Goal: Task Accomplishment & Management: Use online tool/utility

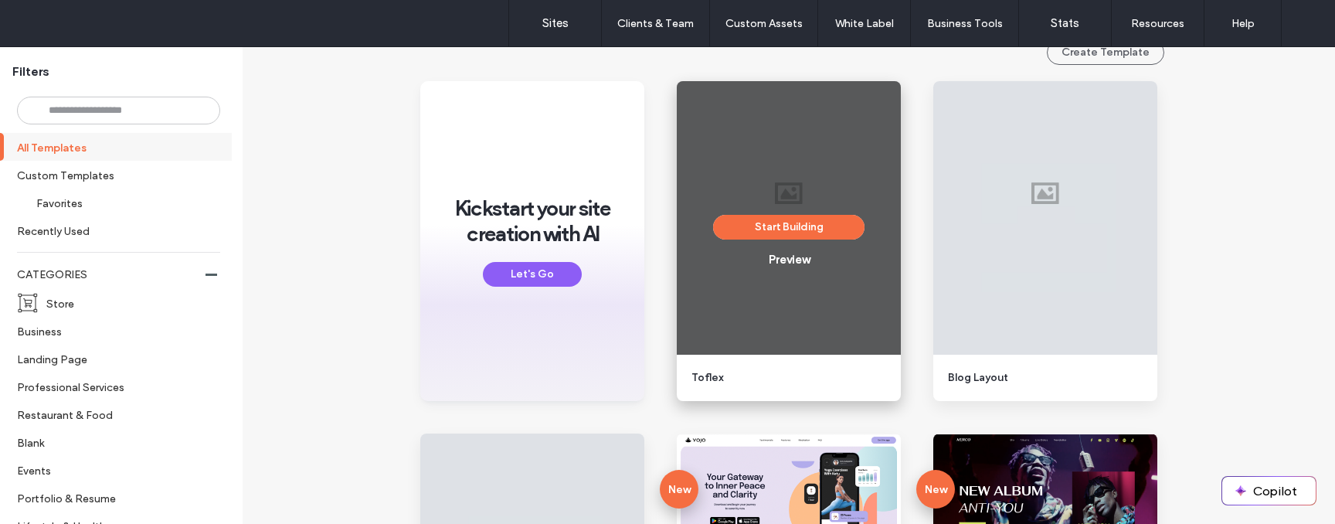
scroll to position [228, 0]
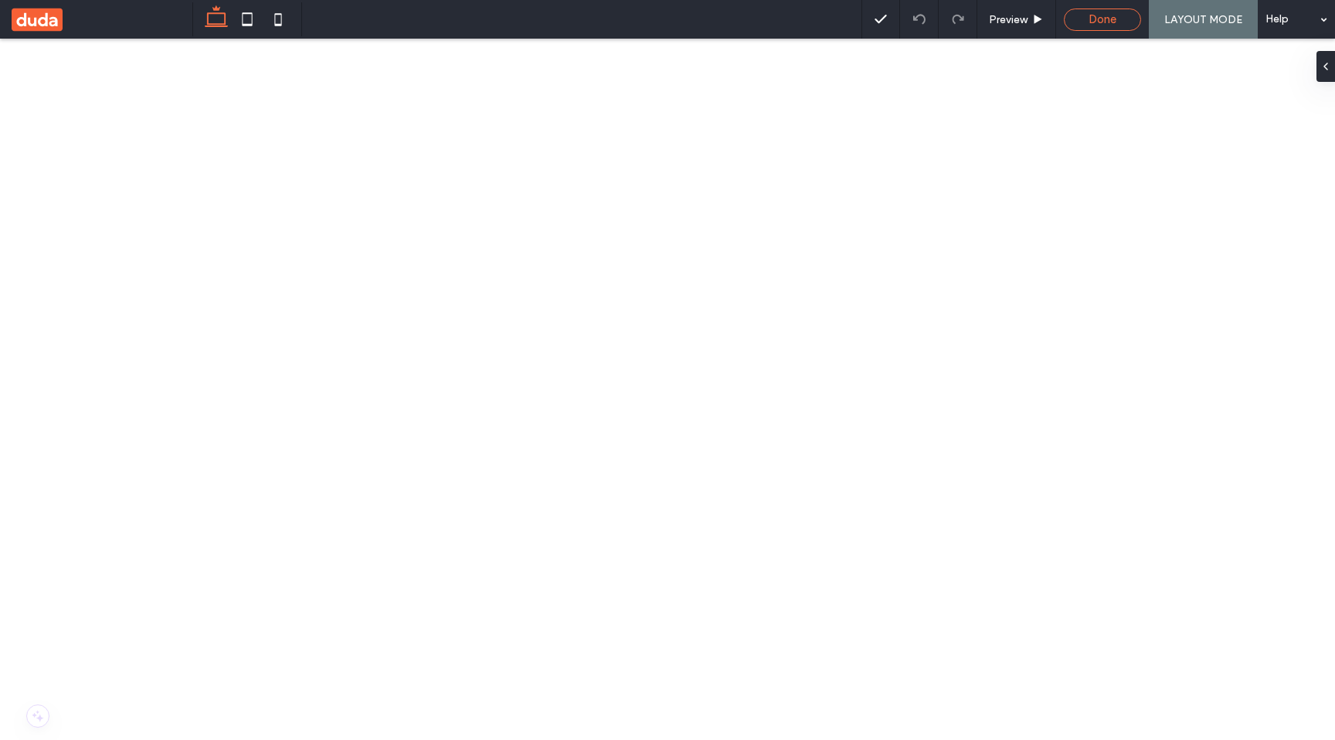
click at [1105, 27] on div "Done" at bounding box center [1102, 19] width 77 height 22
click at [1091, 24] on span "Done" at bounding box center [1102, 19] width 28 height 14
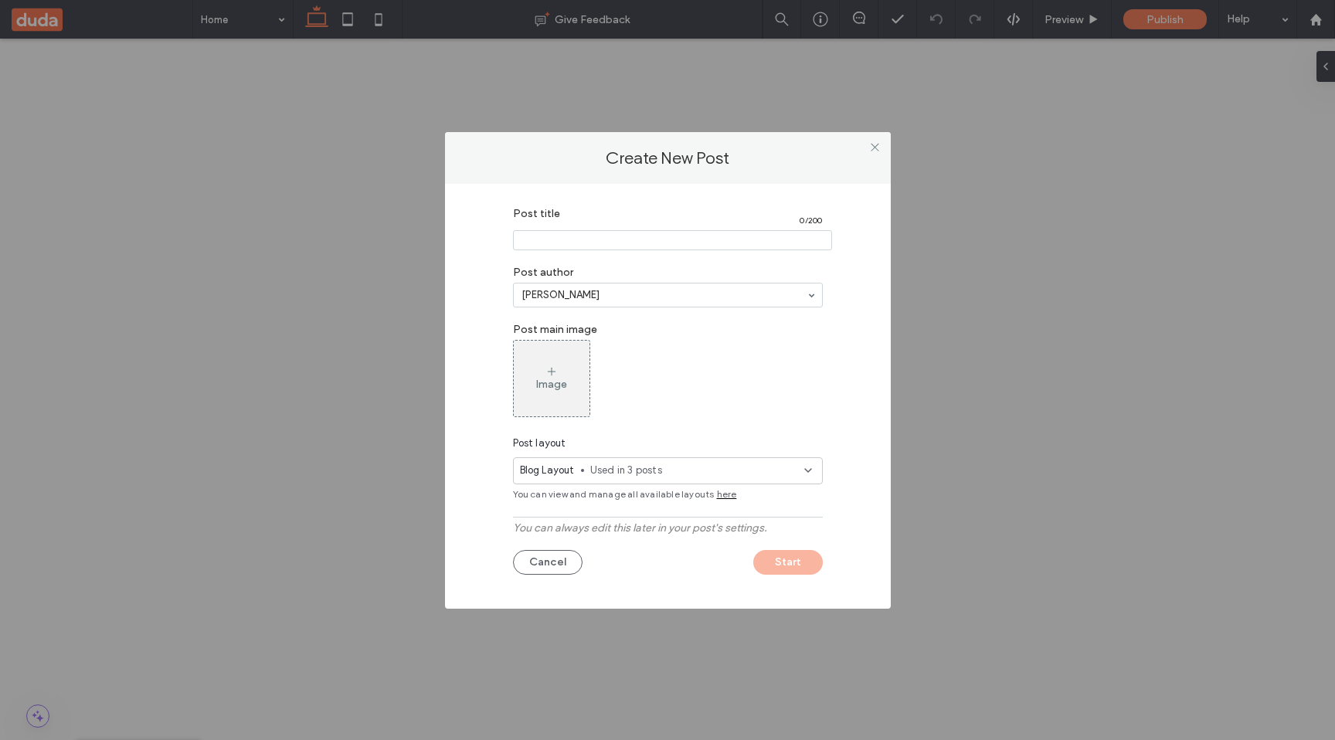
click at [623, 476] on span "Used in 3 posts" at bounding box center [697, 470] width 214 height 15
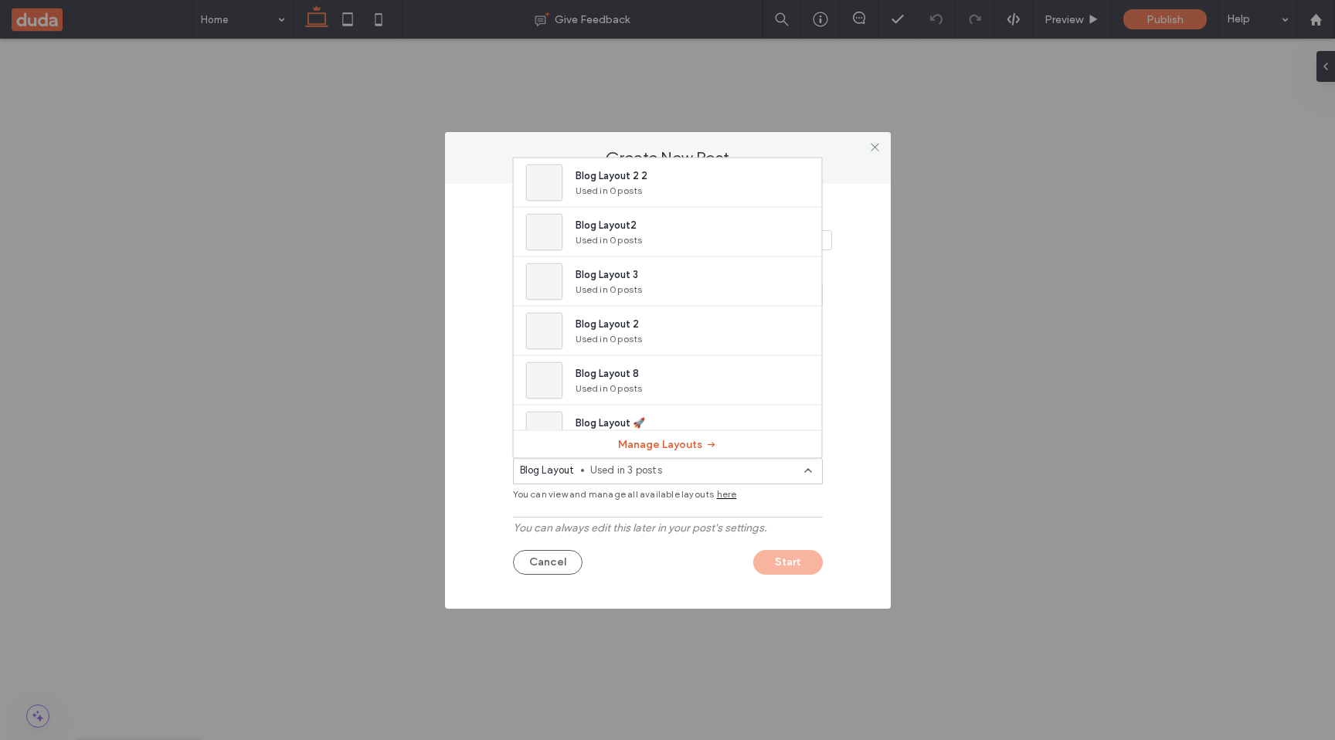
click at [665, 447] on button "Manage Layouts" at bounding box center [668, 444] width 100 height 25
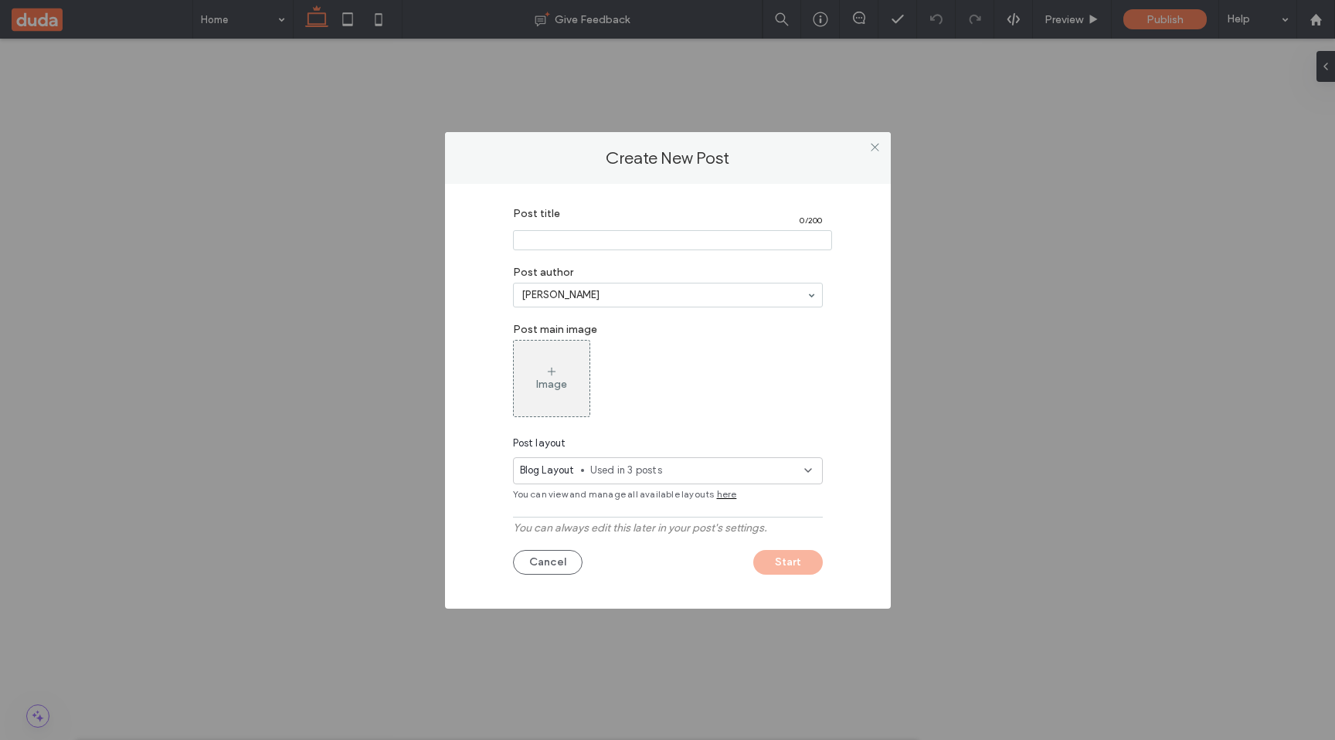
click at [723, 496] on span "here" at bounding box center [727, 494] width 20 height 14
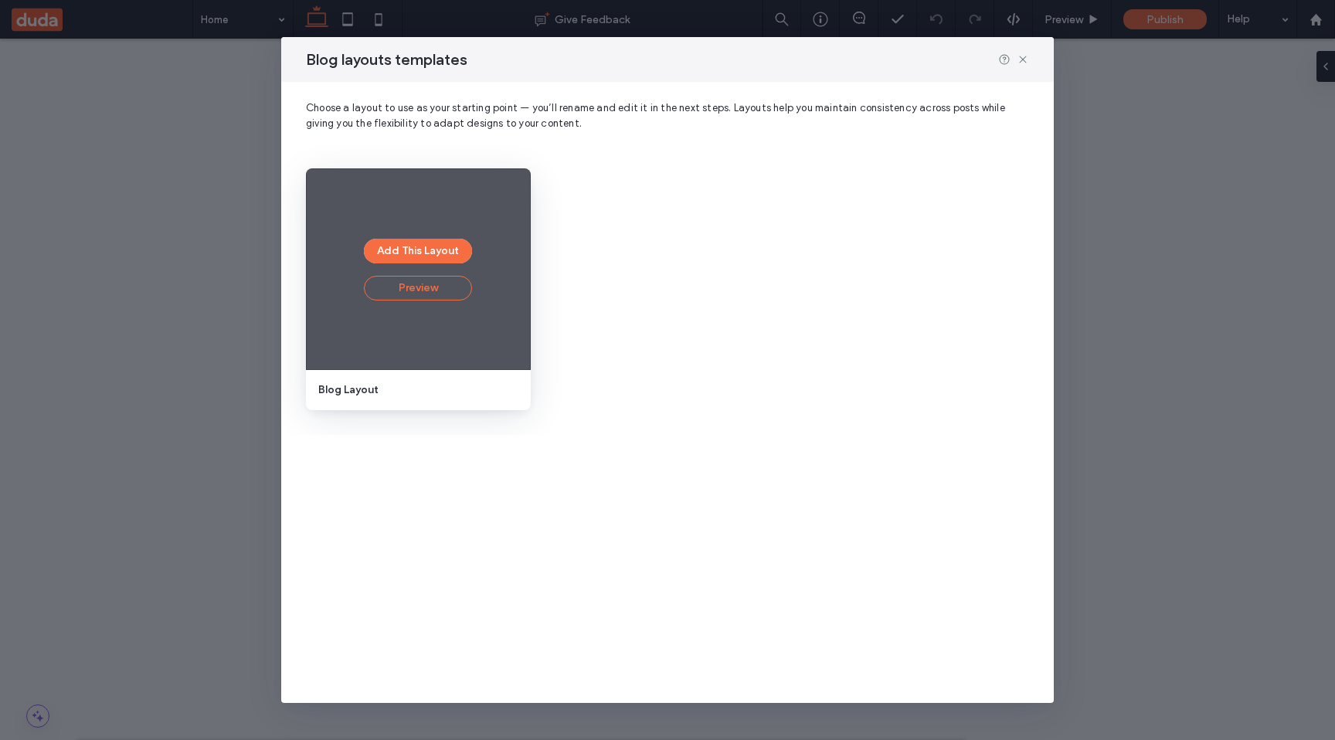
click at [423, 298] on button "Preview" at bounding box center [418, 288] width 108 height 25
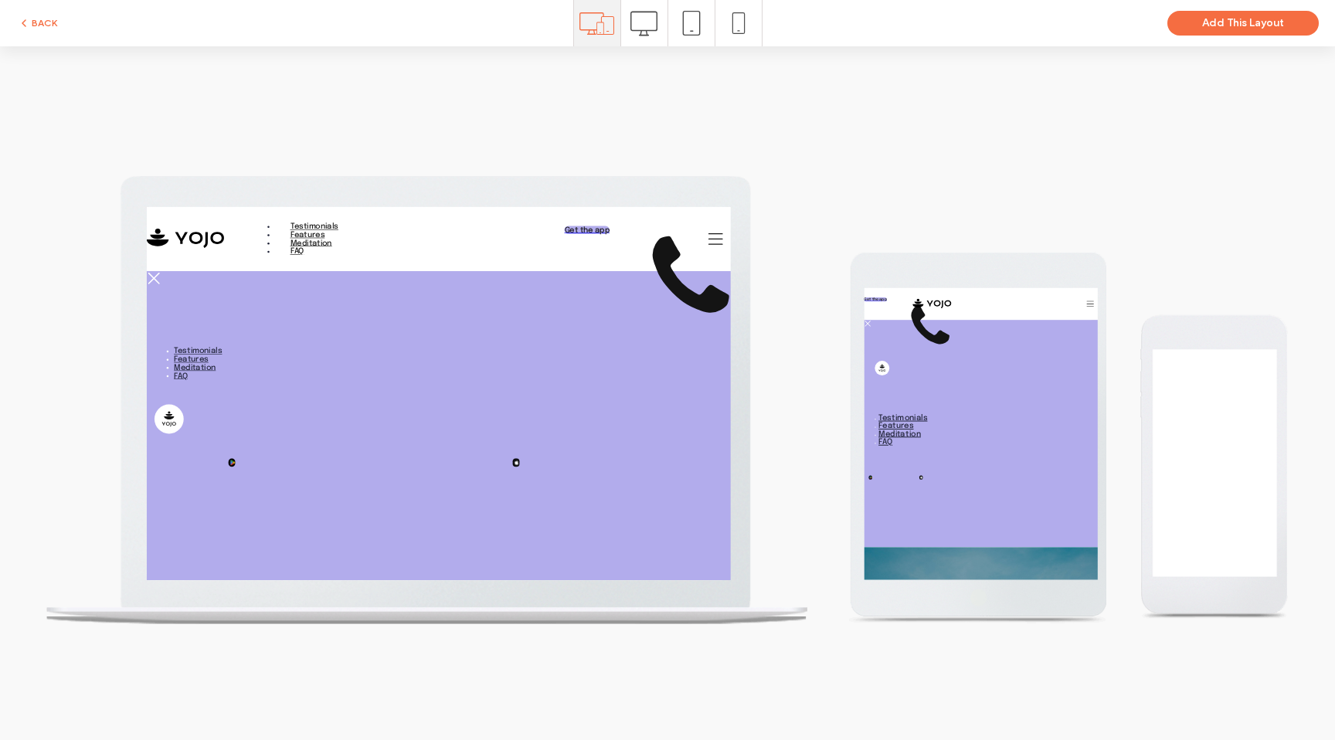
click at [657, 28] on use at bounding box center [643, 23] width 27 height 25
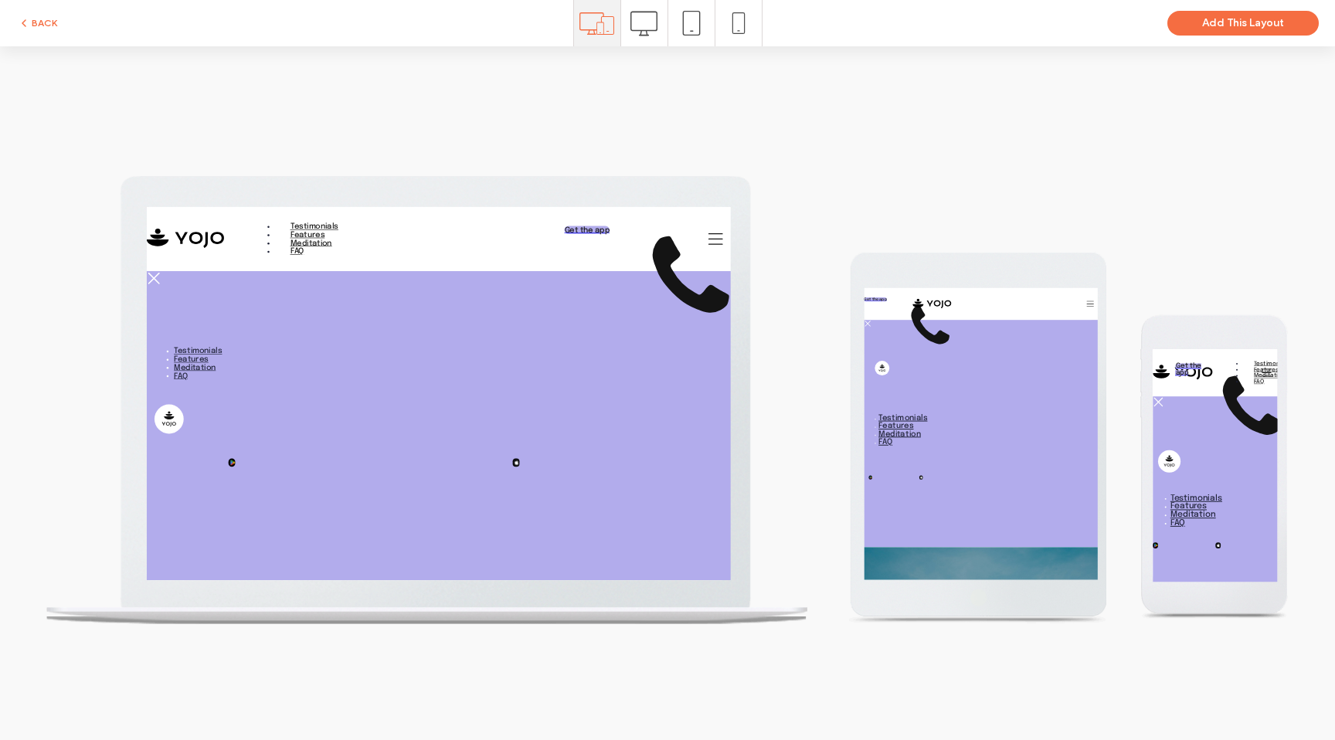
click at [691, 22] on icon at bounding box center [691, 23] width 25 height 25
click at [739, 29] on icon at bounding box center [739, 23] width 22 height 22
click at [688, 29] on icon at bounding box center [691, 23] width 25 height 25
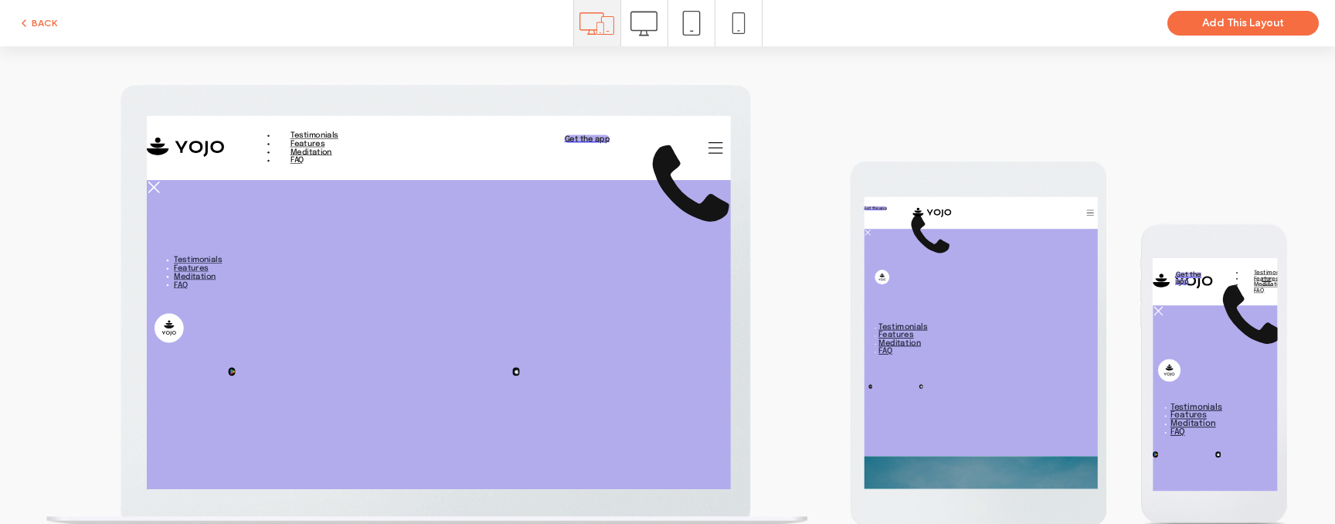
click at [654, 16] on icon at bounding box center [643, 23] width 27 height 27
click at [651, 25] on icon at bounding box center [643, 23] width 27 height 27
click at [688, 25] on icon at bounding box center [691, 23] width 25 height 25
drag, startPoint x: 751, startPoint y: 31, endPoint x: 750, endPoint y: 90, distance: 59.5
click at [749, 34] on div at bounding box center [738, 23] width 46 height 46
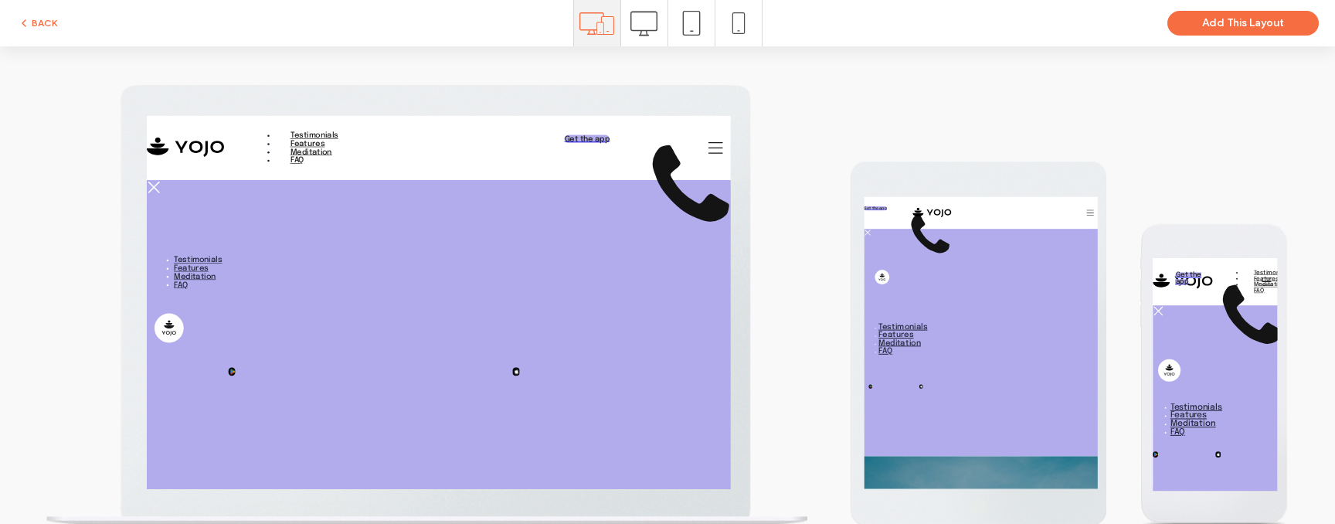
click at [733, 29] on icon at bounding box center [739, 23] width 22 height 22
drag, startPoint x: 694, startPoint y: 25, endPoint x: 683, endPoint y: 38, distance: 16.4
click at [690, 32] on icon at bounding box center [691, 23] width 25 height 25
click at [656, 20] on icon at bounding box center [643, 23] width 27 height 27
click at [687, 25] on icon at bounding box center [691, 23] width 25 height 25
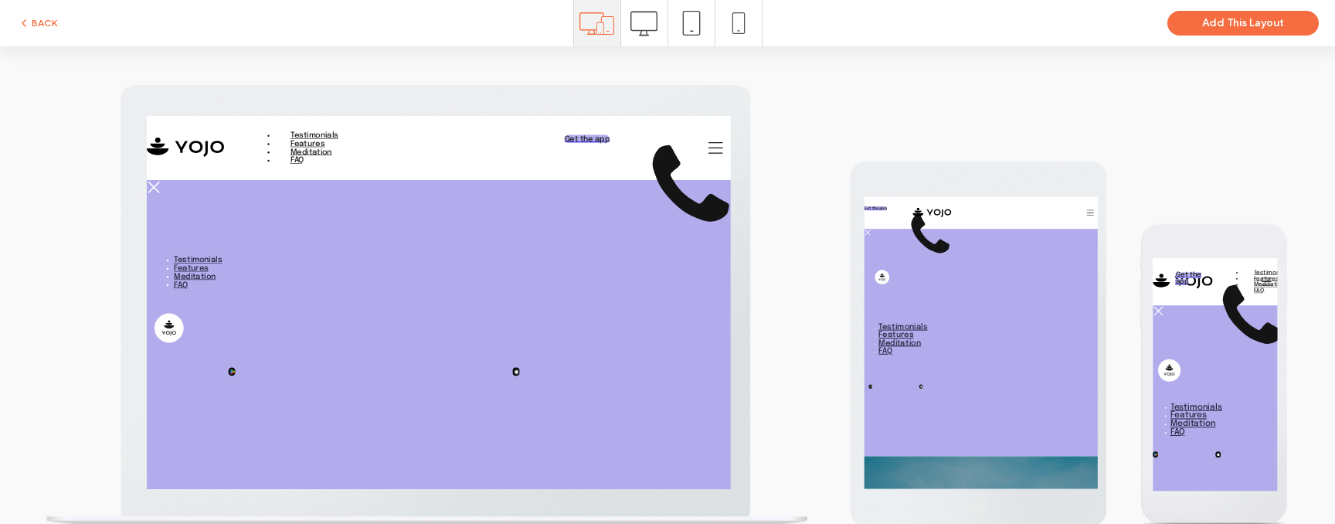
click at [740, 23] on icon at bounding box center [739, 23] width 22 height 22
click at [742, 22] on icon at bounding box center [739, 23] width 22 height 22
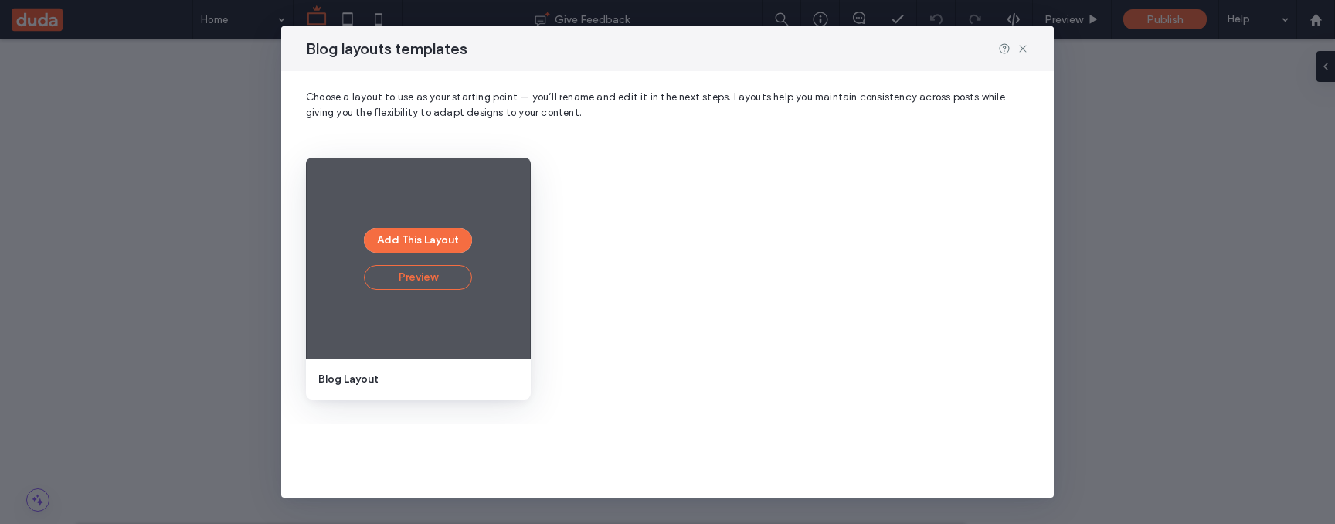
click at [437, 274] on button "Preview" at bounding box center [418, 277] width 108 height 25
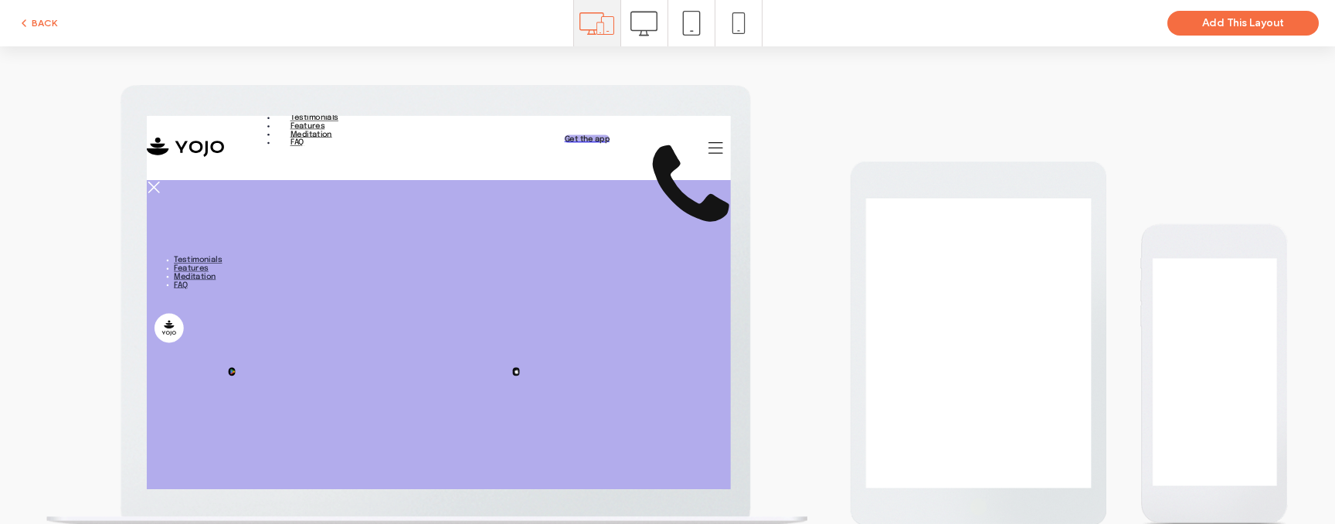
click at [657, 26] on use at bounding box center [643, 23] width 27 height 25
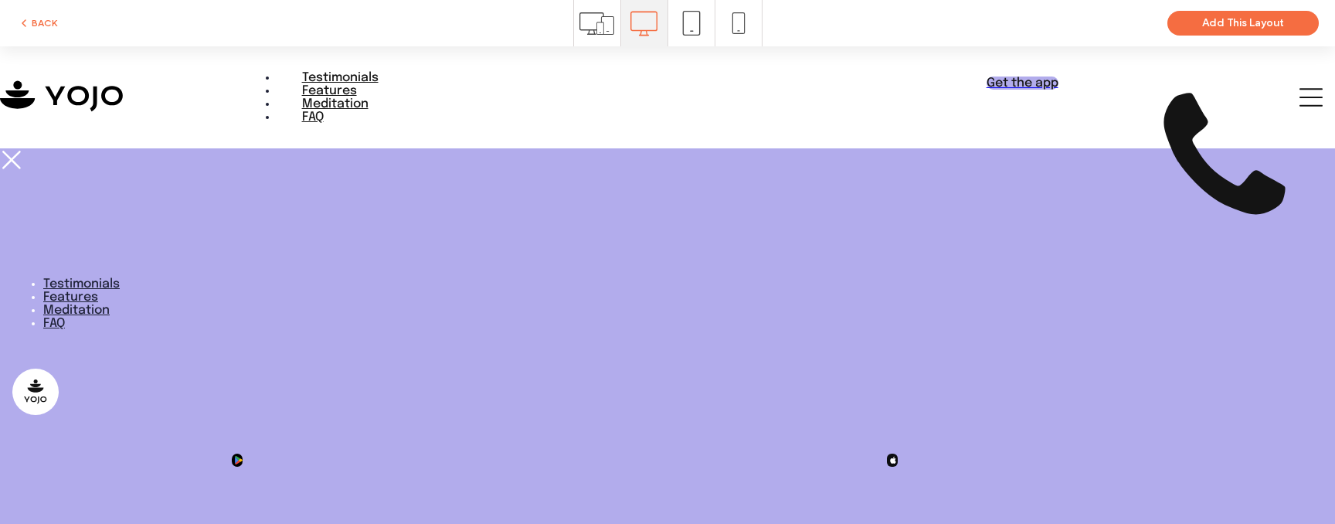
click at [699, 28] on use at bounding box center [691, 23] width 18 height 25
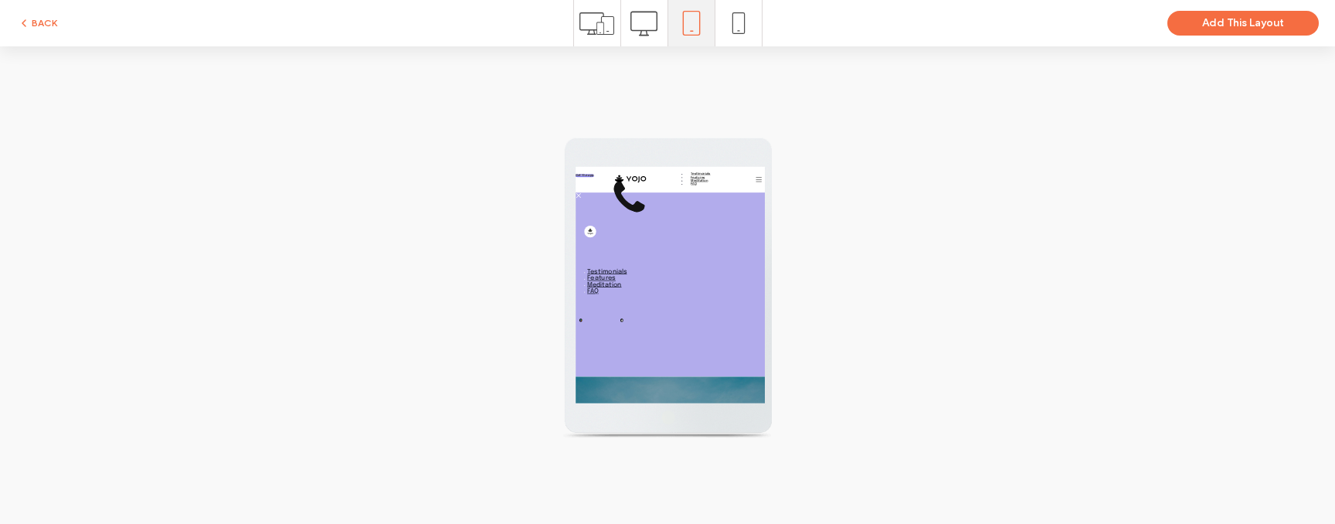
click at [742, 25] on icon at bounding box center [739, 23] width 22 height 22
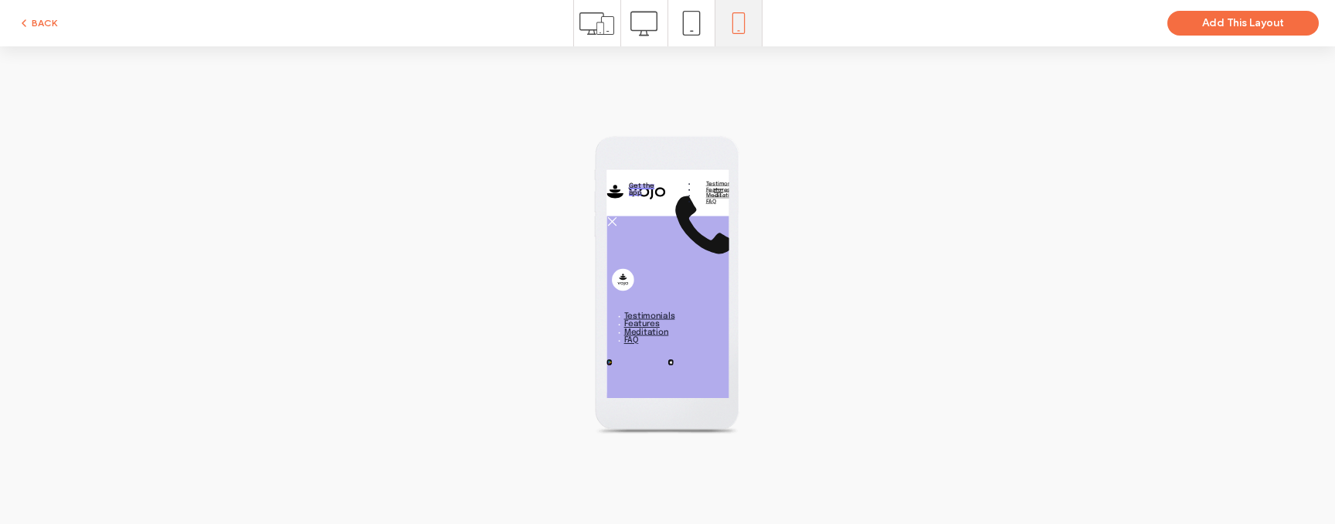
click at [608, 27] on icon at bounding box center [596, 23] width 35 height 35
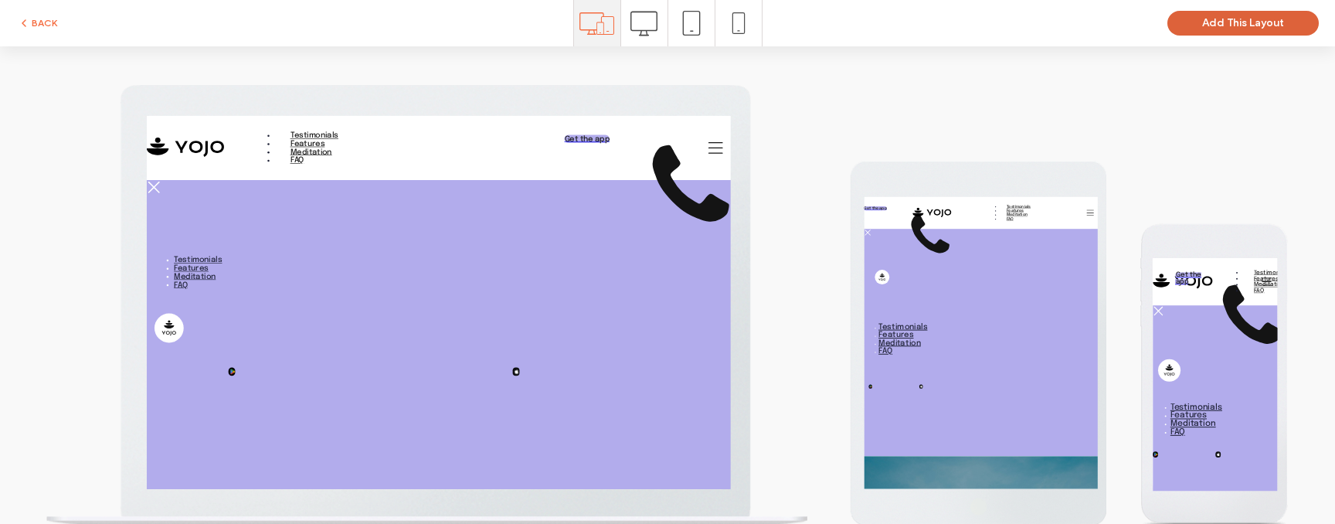
click at [1222, 31] on button "Add This Layout" at bounding box center [1242, 23] width 151 height 25
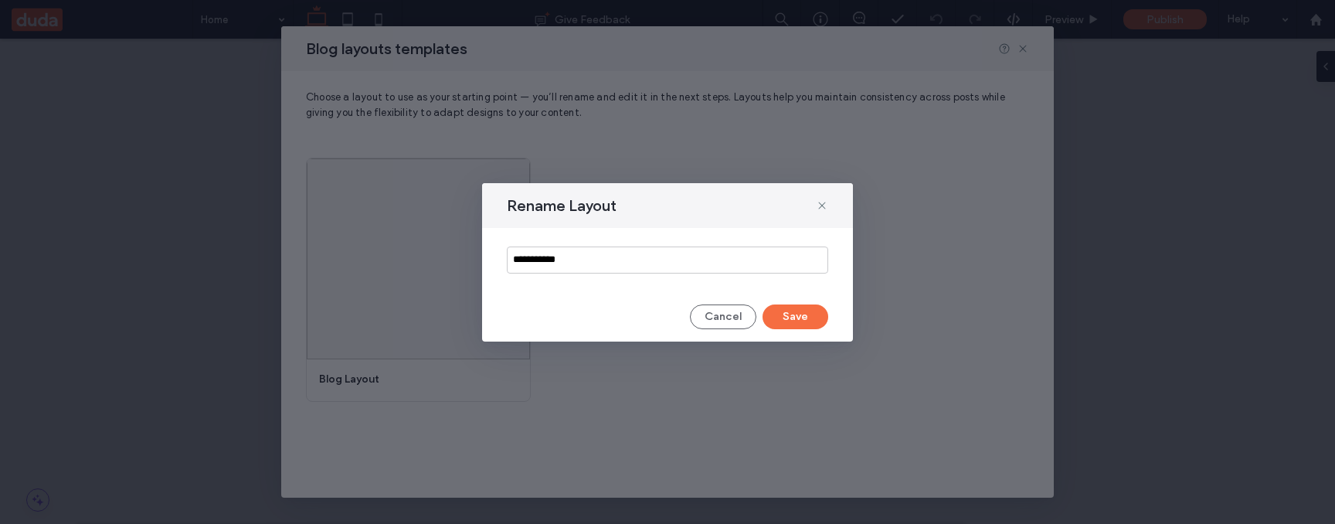
click at [691, 266] on input "**********" at bounding box center [667, 259] width 321 height 27
type input "**********"
click button "Save" at bounding box center [795, 316] width 66 height 25
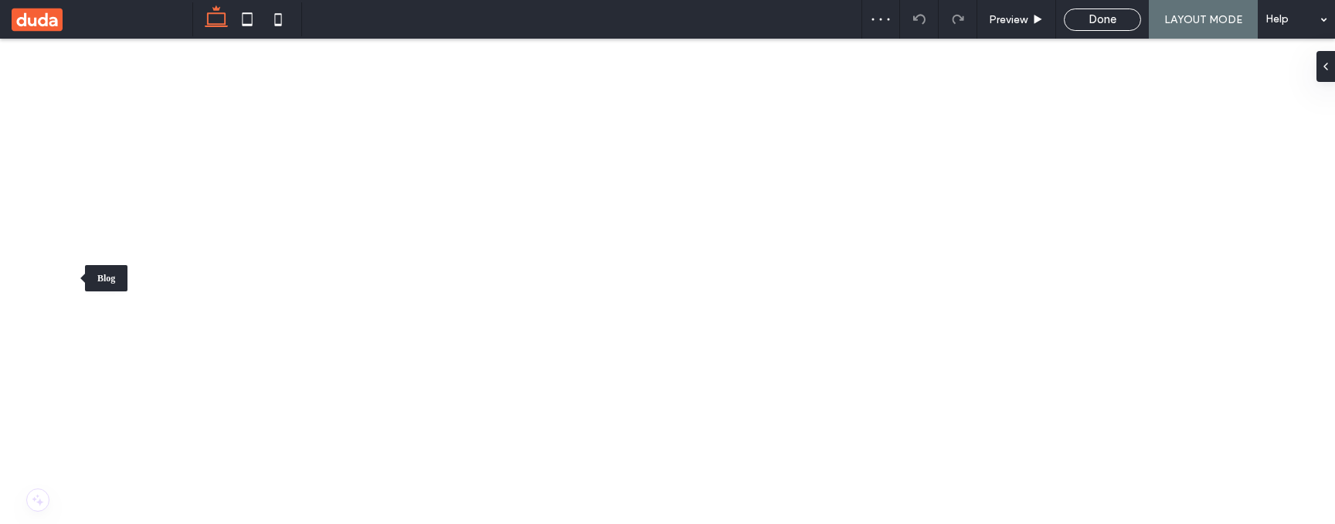
drag, startPoint x: 941, startPoint y: 61, endPoint x: 865, endPoint y: 22, distance: 85.0
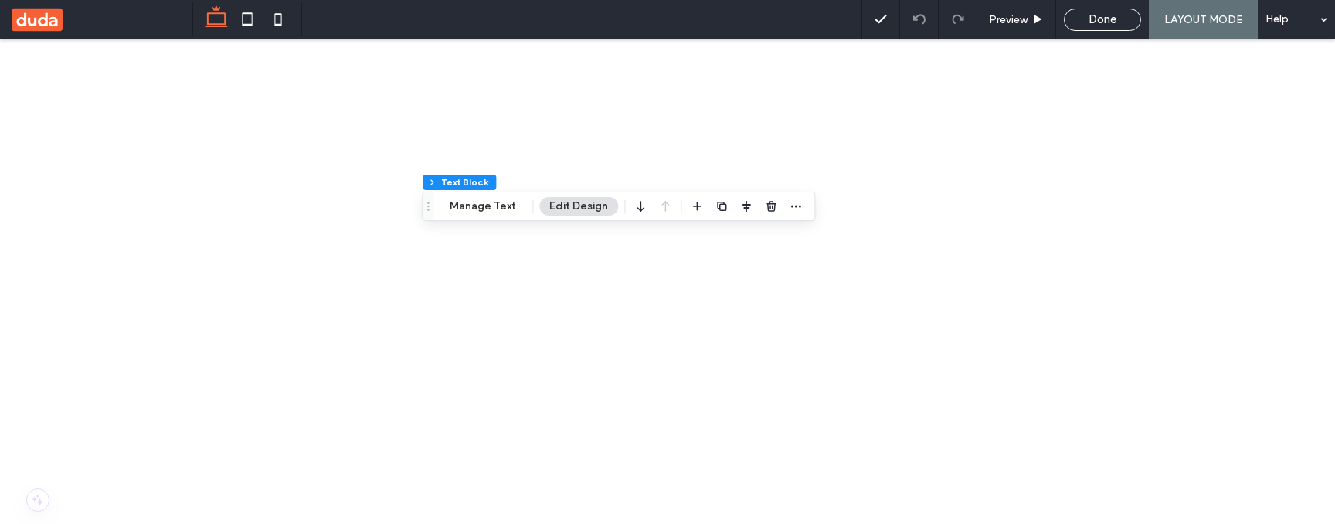
scroll to position [599, 0]
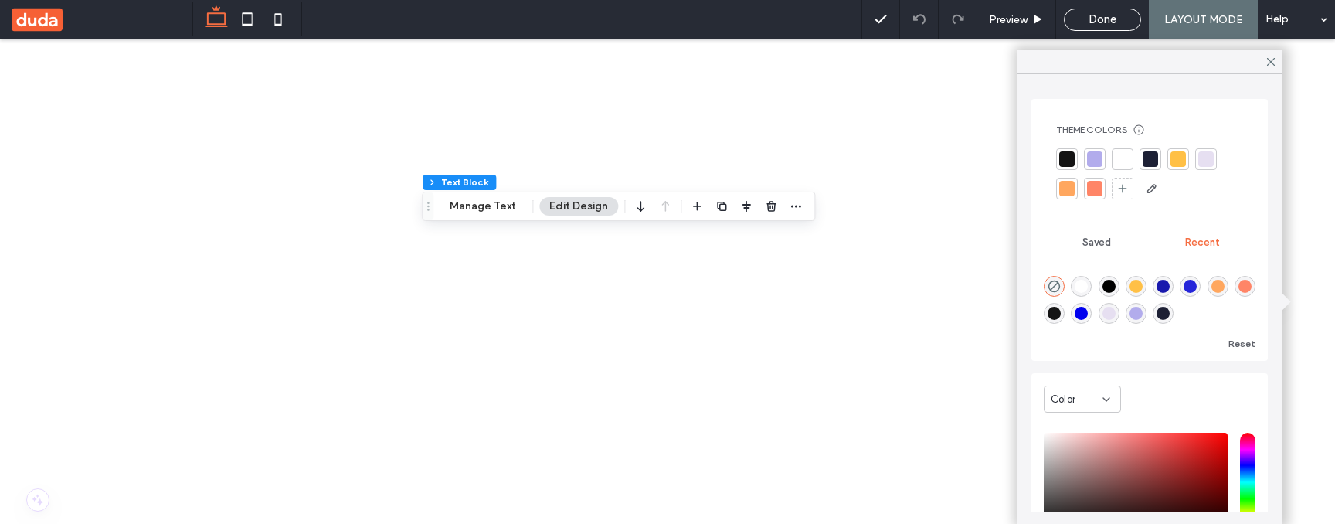
click at [1224, 286] on div "rgba(255, 167, 95, 1)" at bounding box center [1217, 286] width 13 height 13
type input "*******"
type input "***"
type input "****"
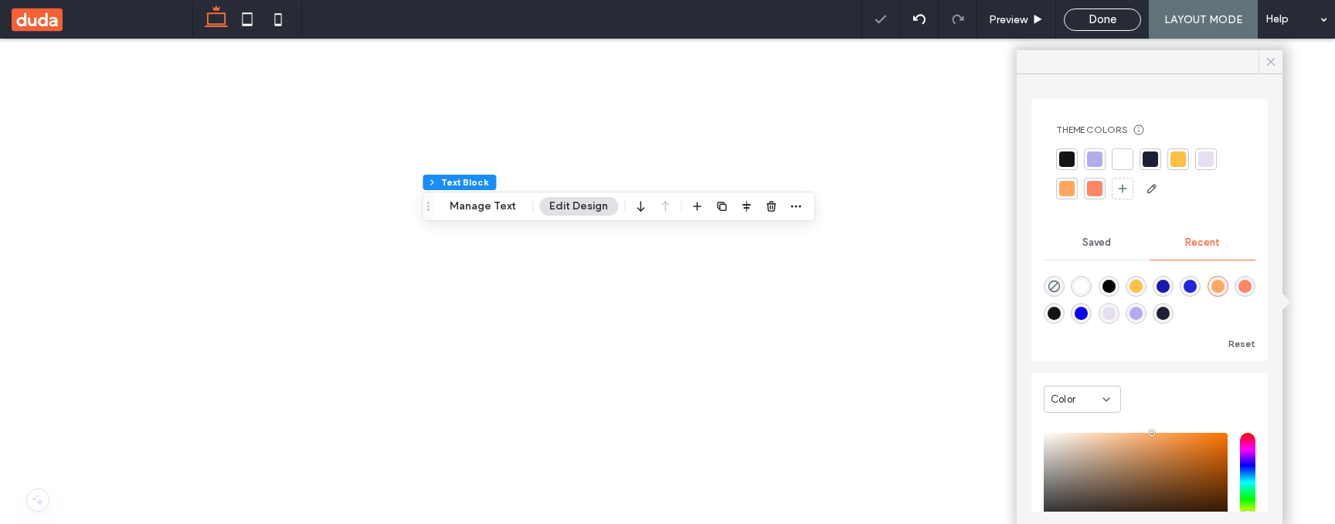
click at [1267, 64] on icon at bounding box center [1271, 62] width 14 height 14
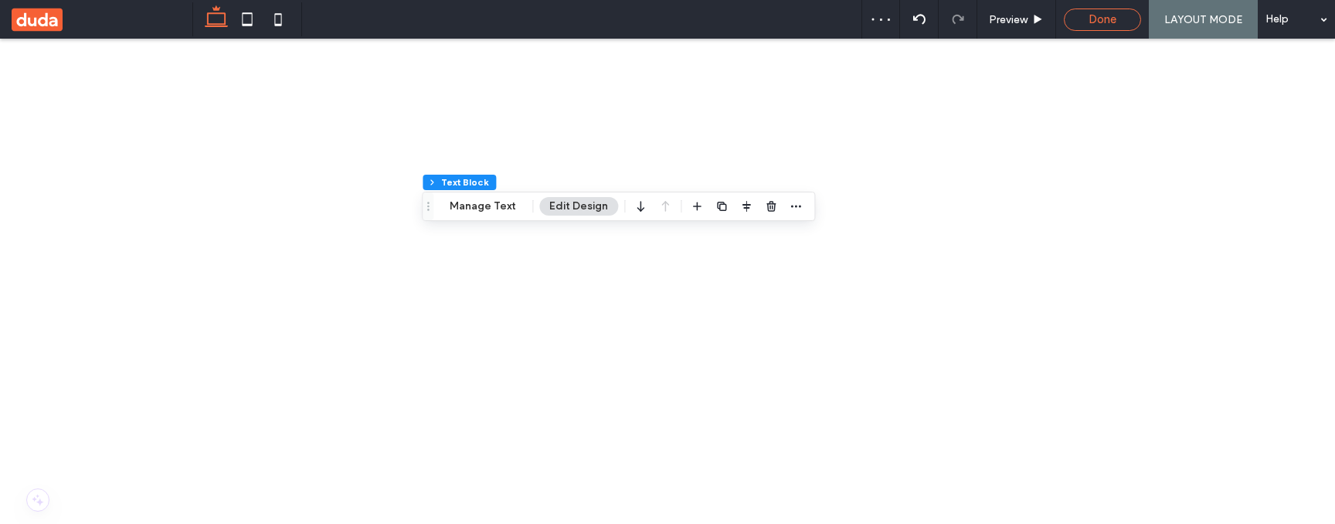
click at [1081, 21] on div "Done" at bounding box center [1102, 19] width 76 height 14
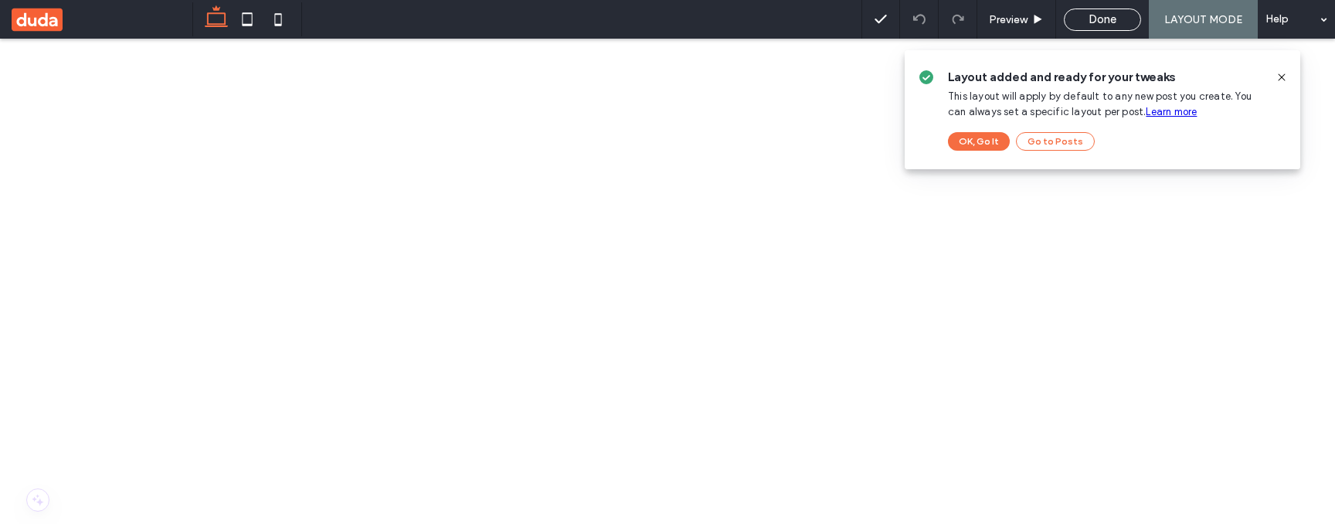
click at [1280, 75] on use at bounding box center [1281, 76] width 7 height 7
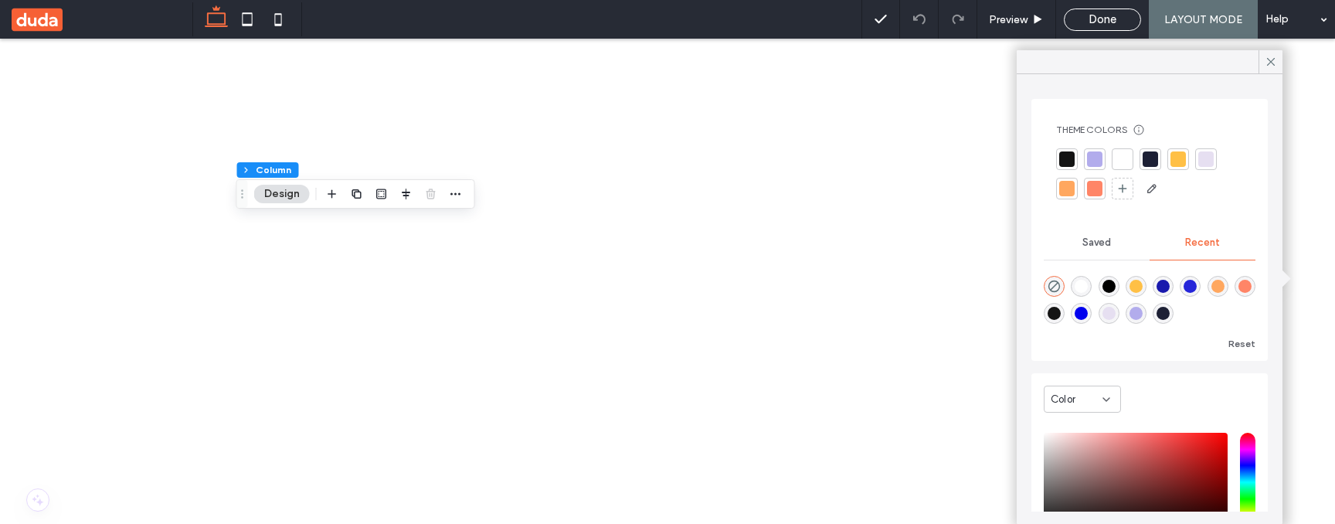
click at [1224, 286] on div "rgba(255, 167, 95, 1)" at bounding box center [1217, 286] width 13 height 13
type input "*******"
type input "***"
type input "****"
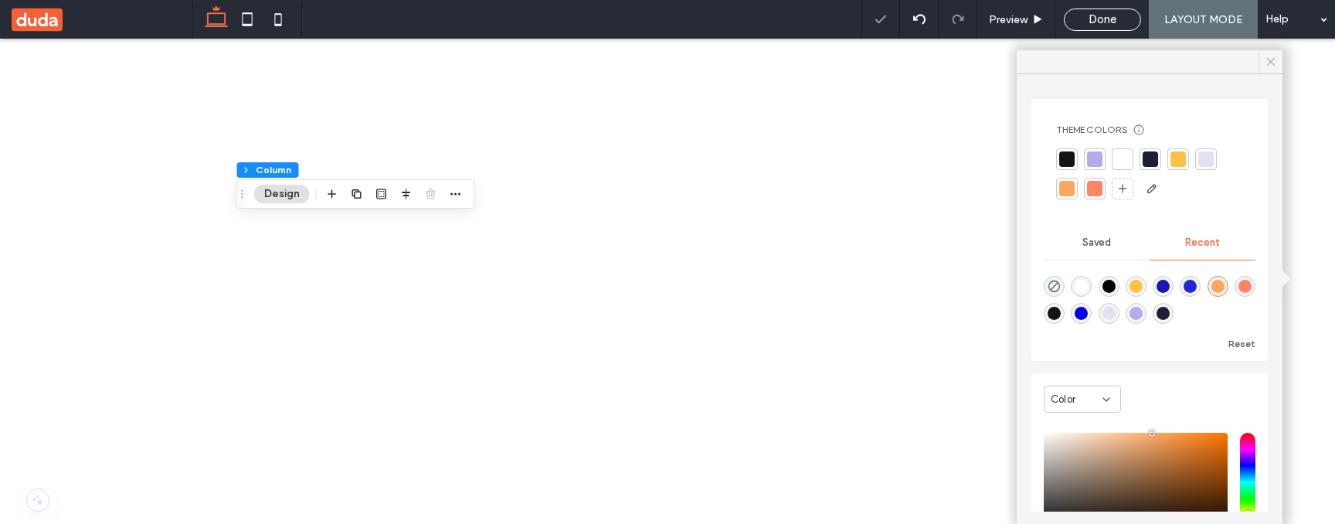
click at [1268, 63] on icon at bounding box center [1271, 62] width 14 height 14
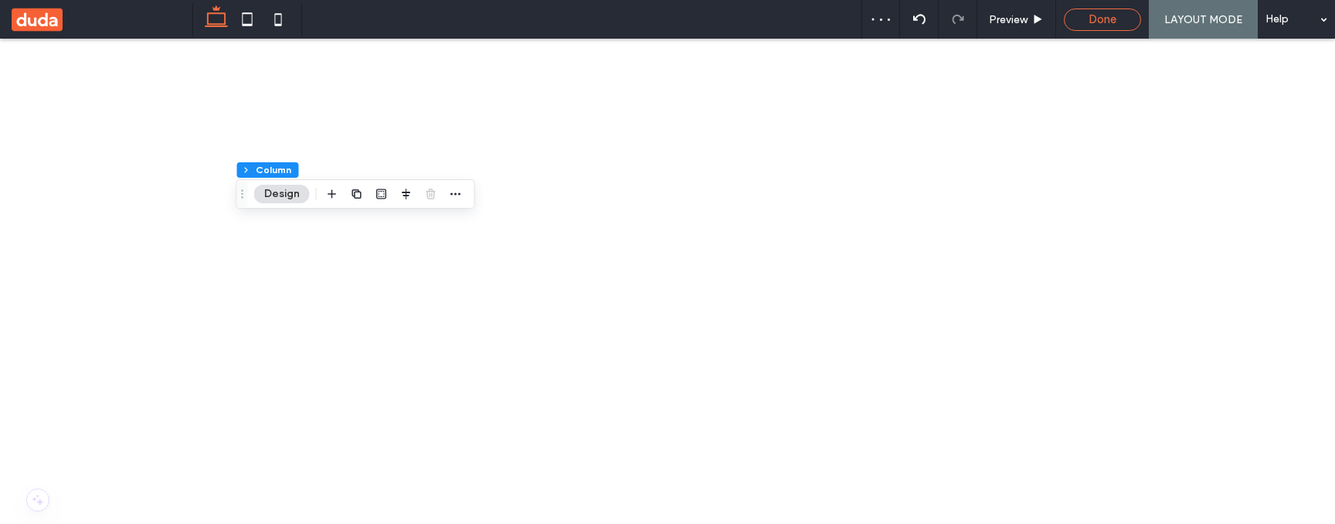
click at [1105, 13] on span "Done" at bounding box center [1102, 19] width 28 height 14
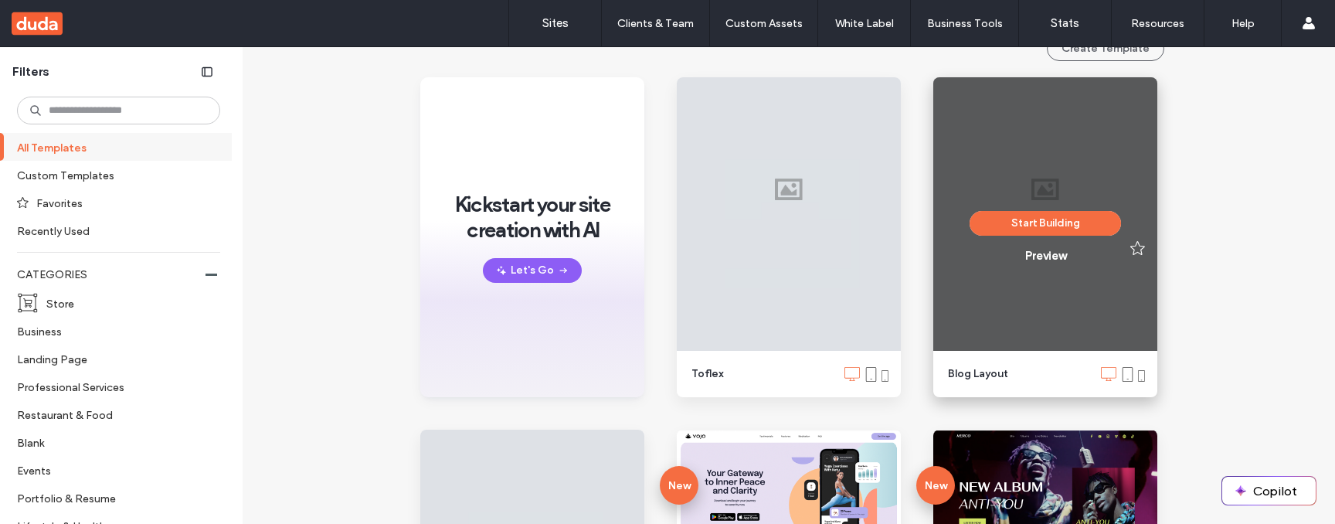
scroll to position [172, 0]
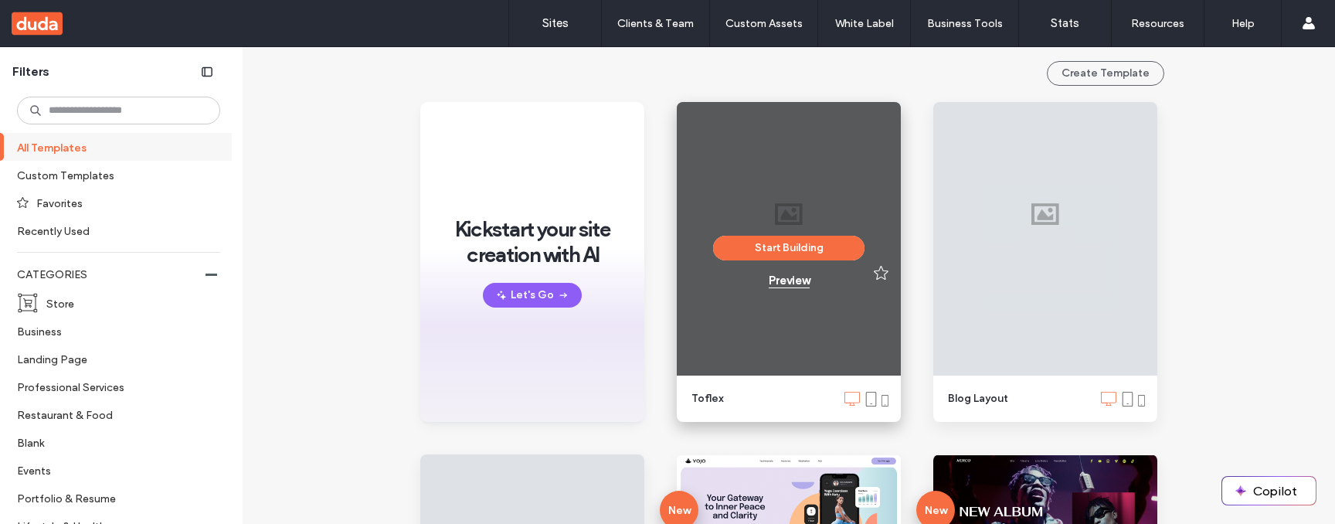
click at [792, 278] on div "Preview" at bounding box center [789, 280] width 41 height 14
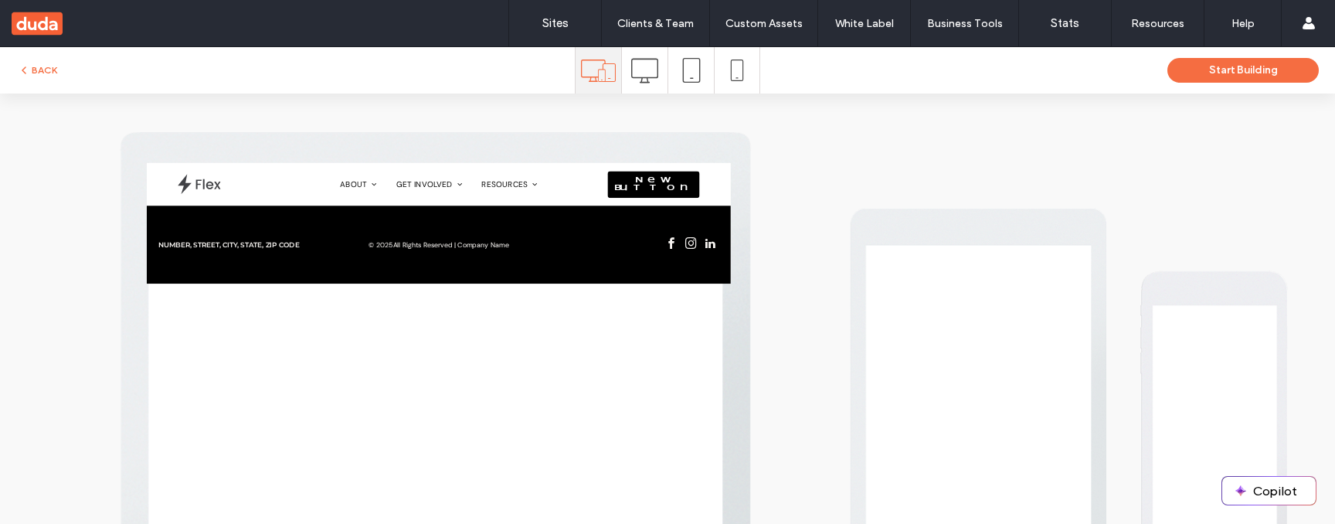
scroll to position [0, 0]
click at [643, 79] on icon at bounding box center [644, 70] width 27 height 27
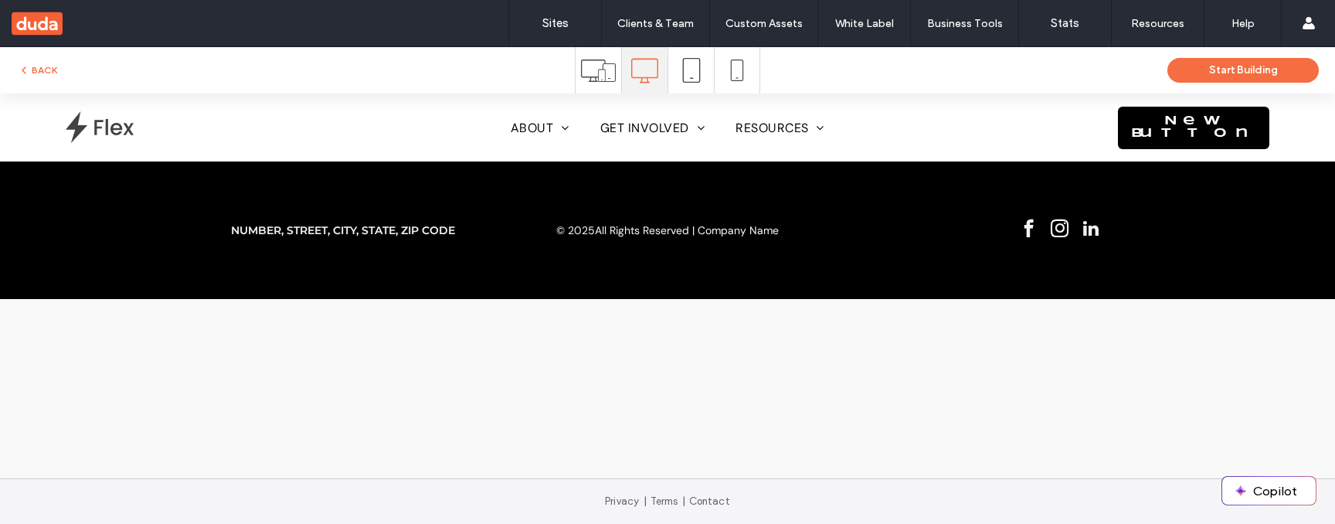
click at [691, 63] on icon at bounding box center [691, 70] width 25 height 25
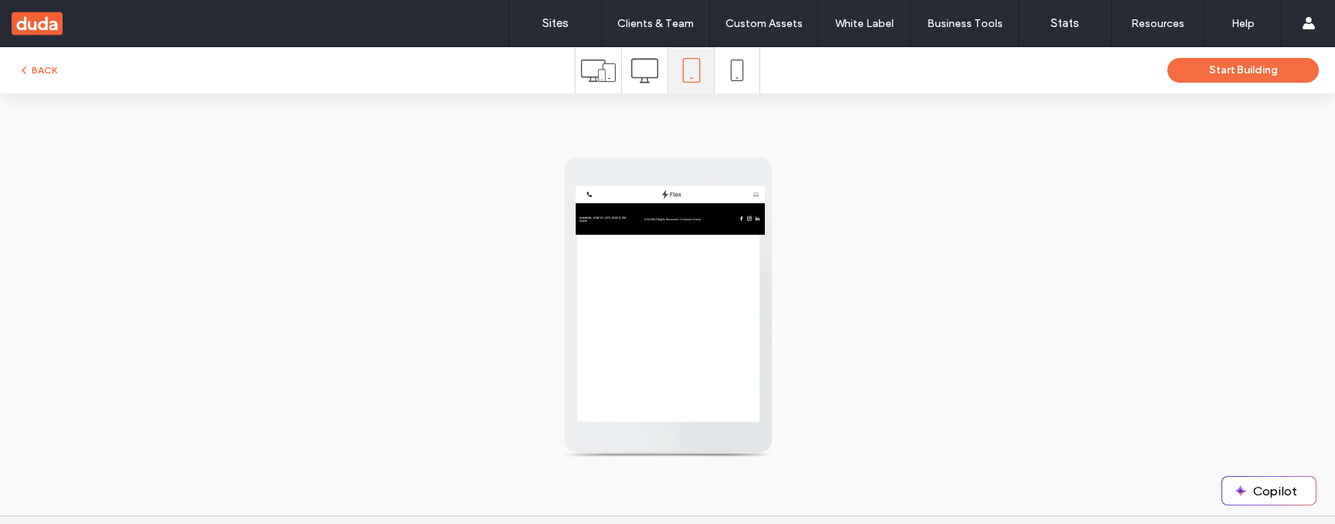
click at [731, 74] on icon at bounding box center [737, 70] width 22 height 22
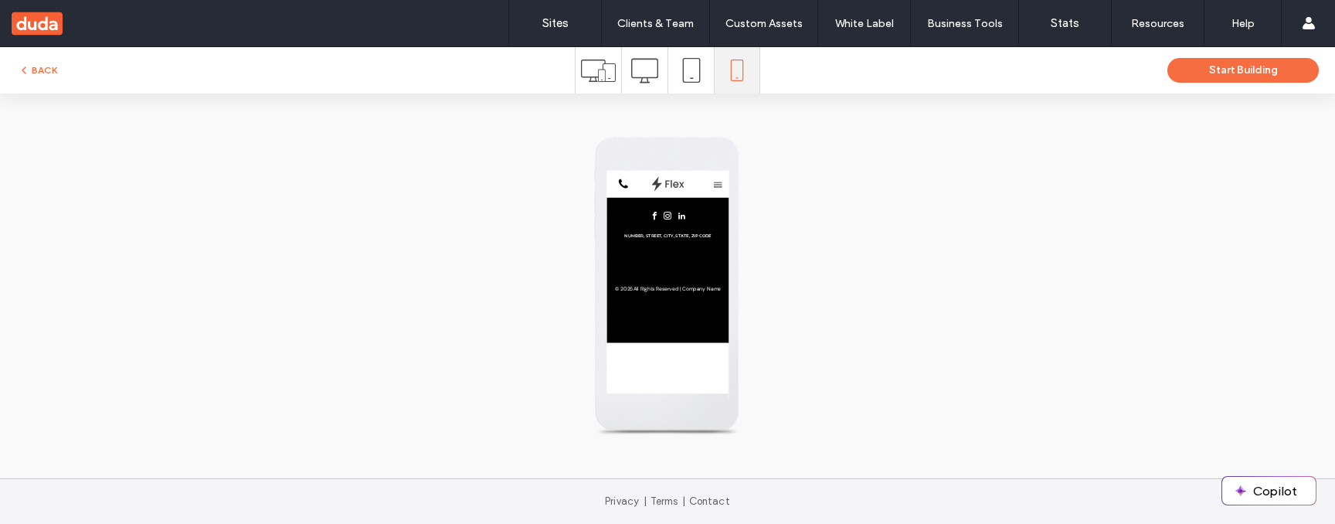
click at [599, 74] on icon at bounding box center [598, 70] width 35 height 35
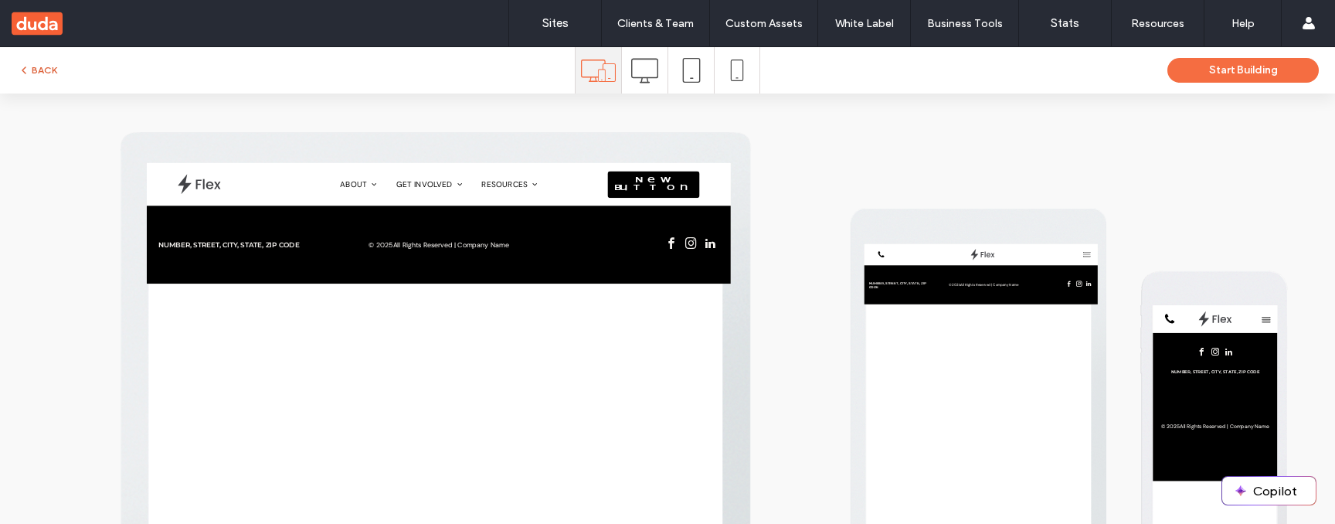
click at [39, 70] on button "BACK" at bounding box center [37, 70] width 39 height 19
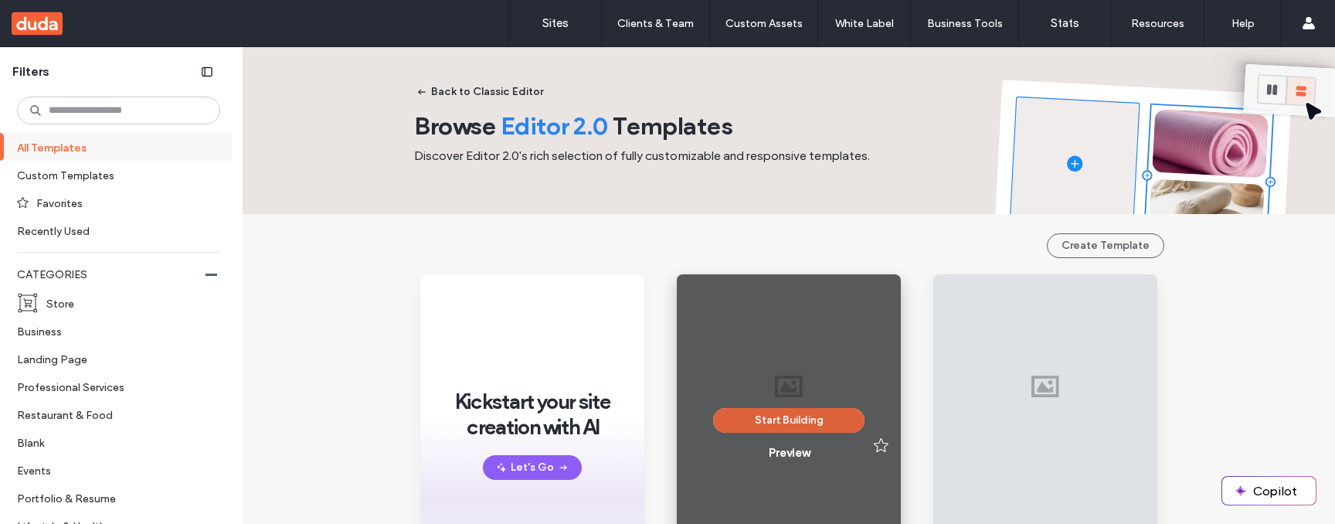
click at [803, 420] on button "Start Building" at bounding box center [788, 420] width 151 height 25
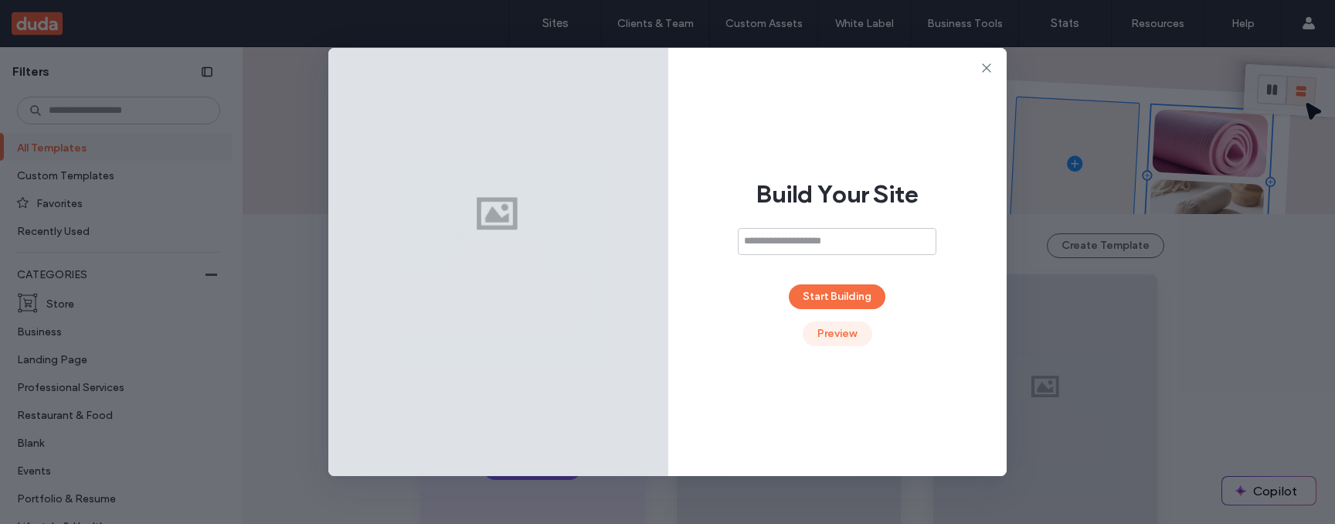
click at [833, 333] on button "Preview" at bounding box center [838, 333] width 70 height 25
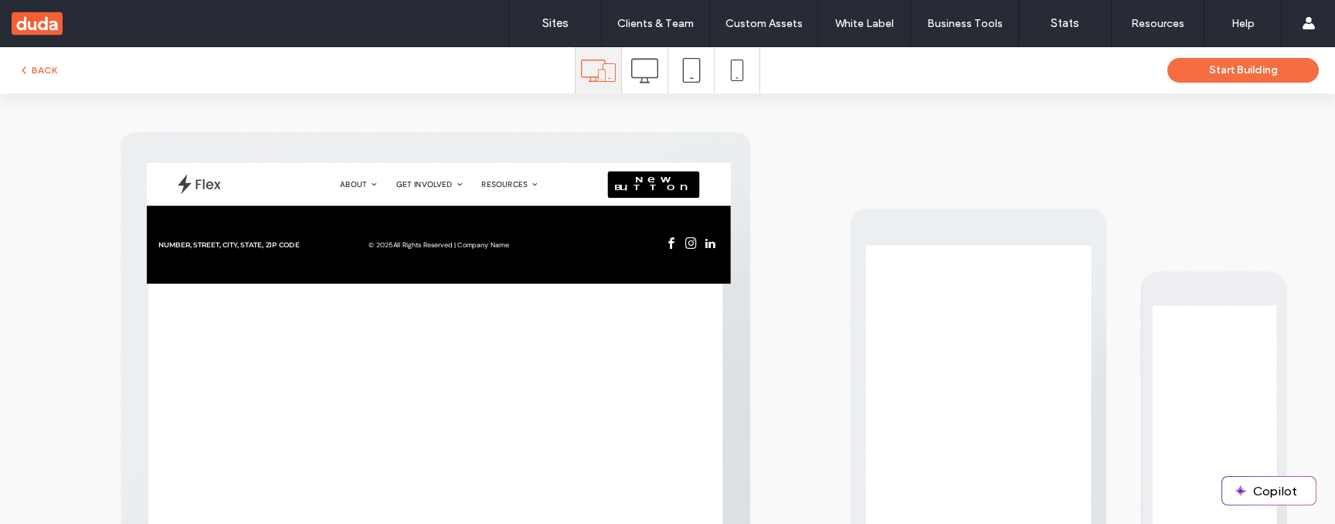
click at [691, 72] on icon at bounding box center [691, 70] width 25 height 25
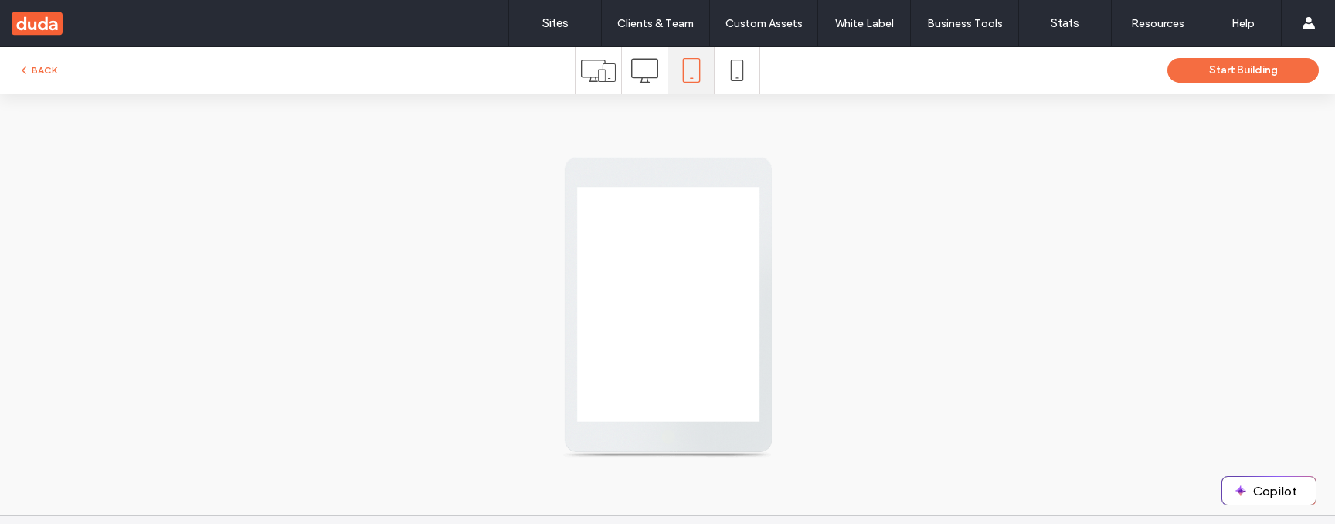
click at [739, 81] on span at bounding box center [737, 70] width 22 height 46
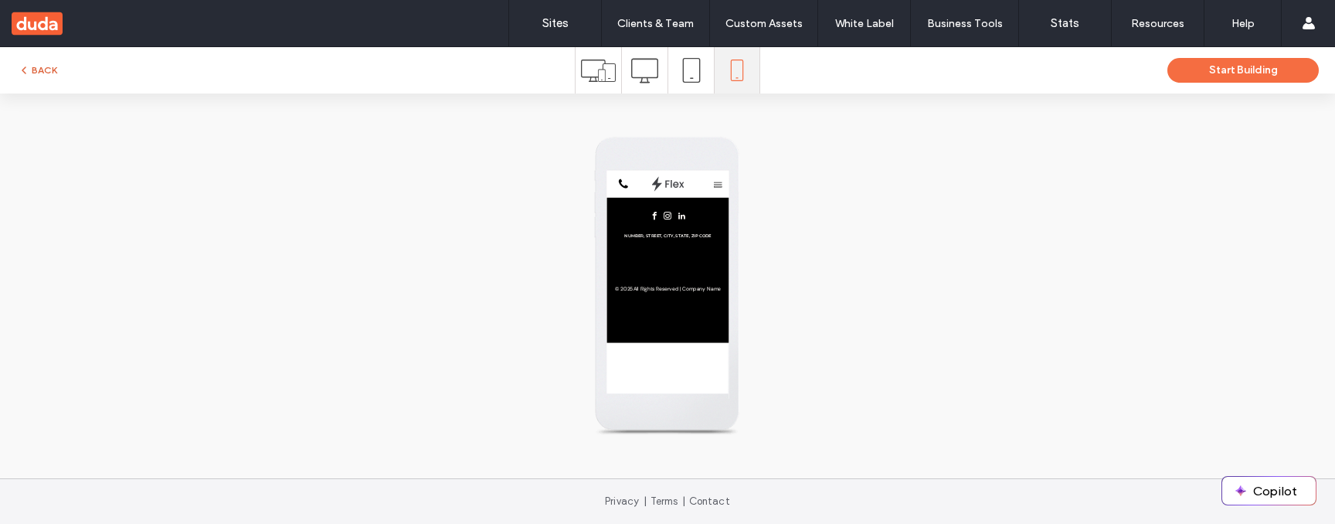
click at [50, 72] on button "BACK" at bounding box center [37, 70] width 39 height 19
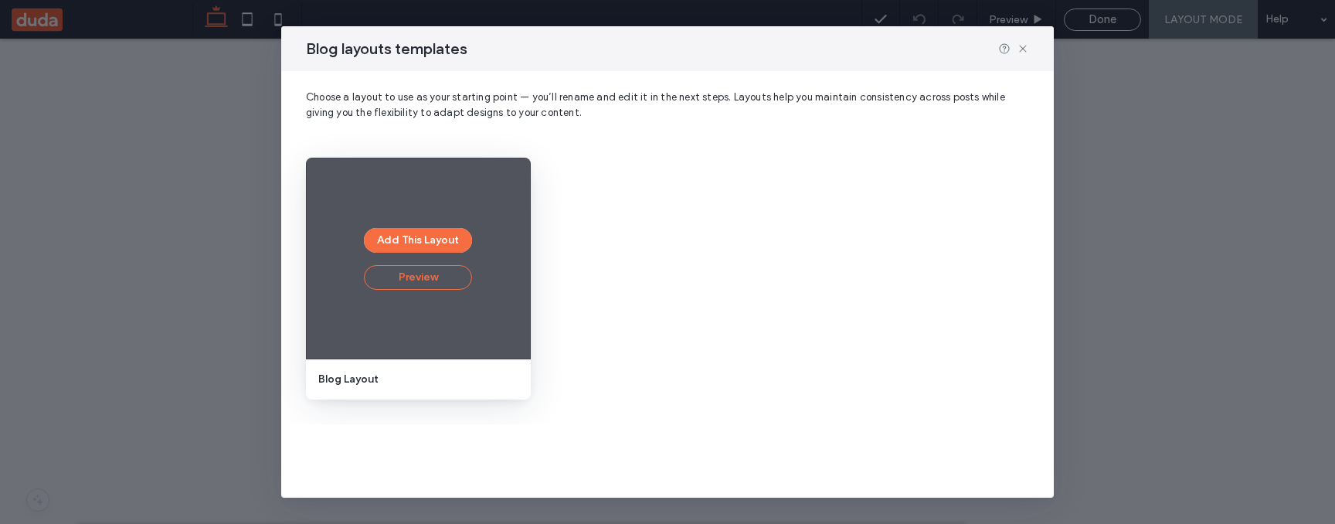
click at [426, 286] on button "Preview" at bounding box center [418, 277] width 108 height 25
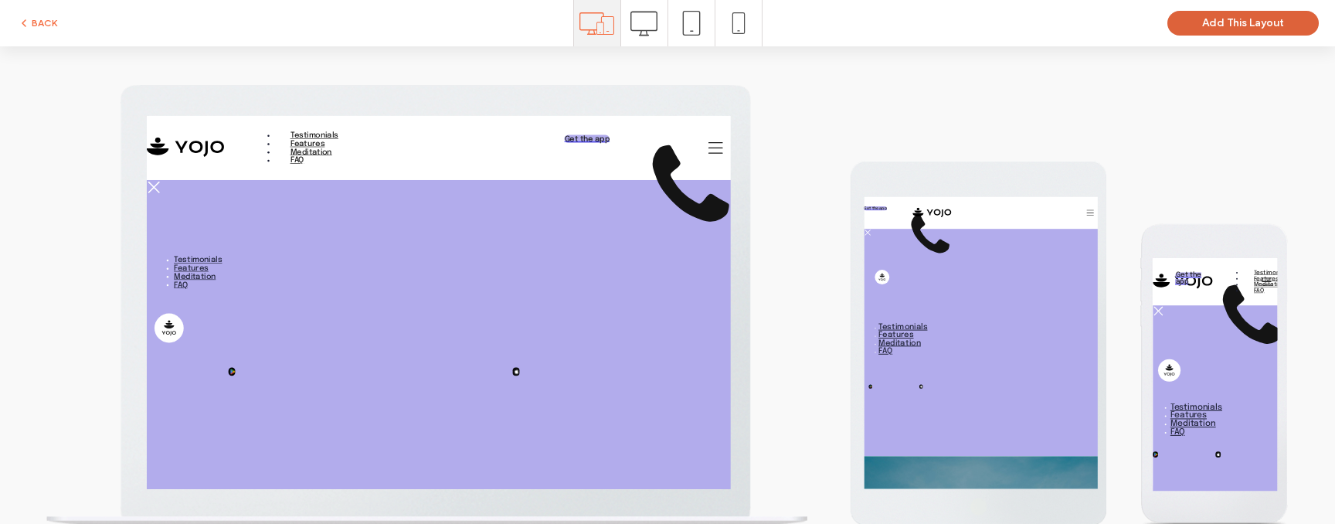
click at [1247, 24] on button "Add This Layout" at bounding box center [1242, 23] width 151 height 25
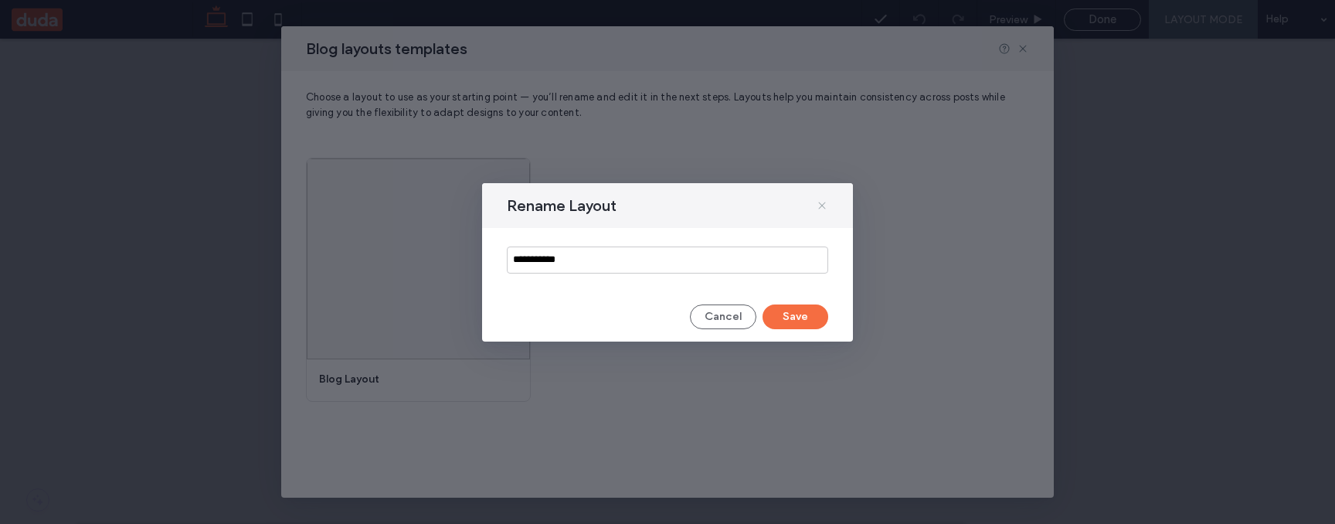
click at [820, 205] on icon at bounding box center [822, 205] width 12 height 12
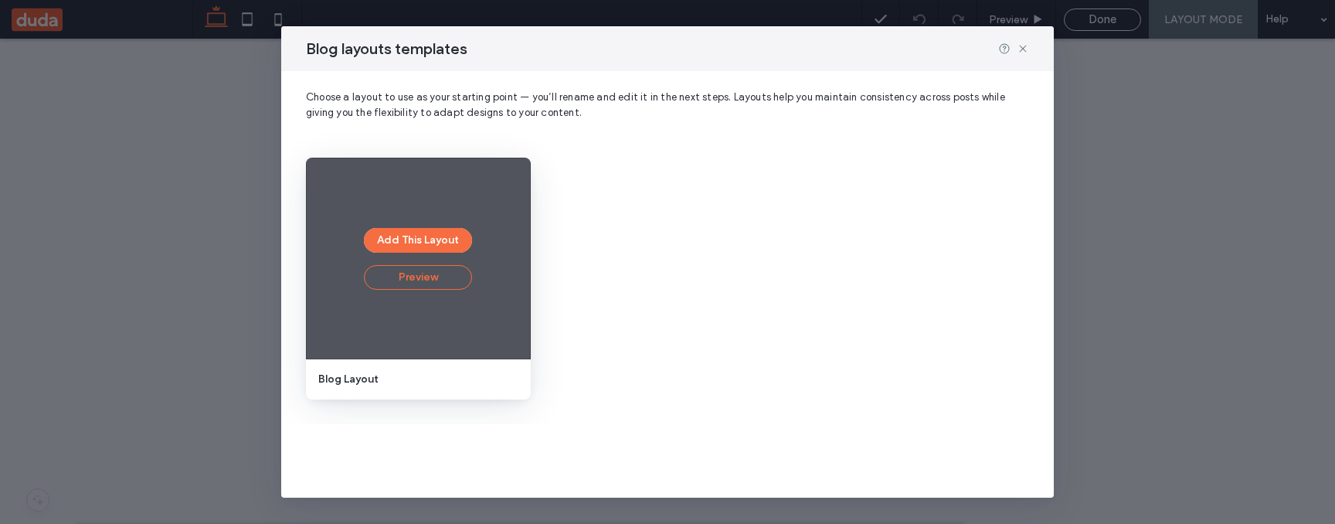
click at [408, 278] on button "Preview" at bounding box center [418, 277] width 108 height 25
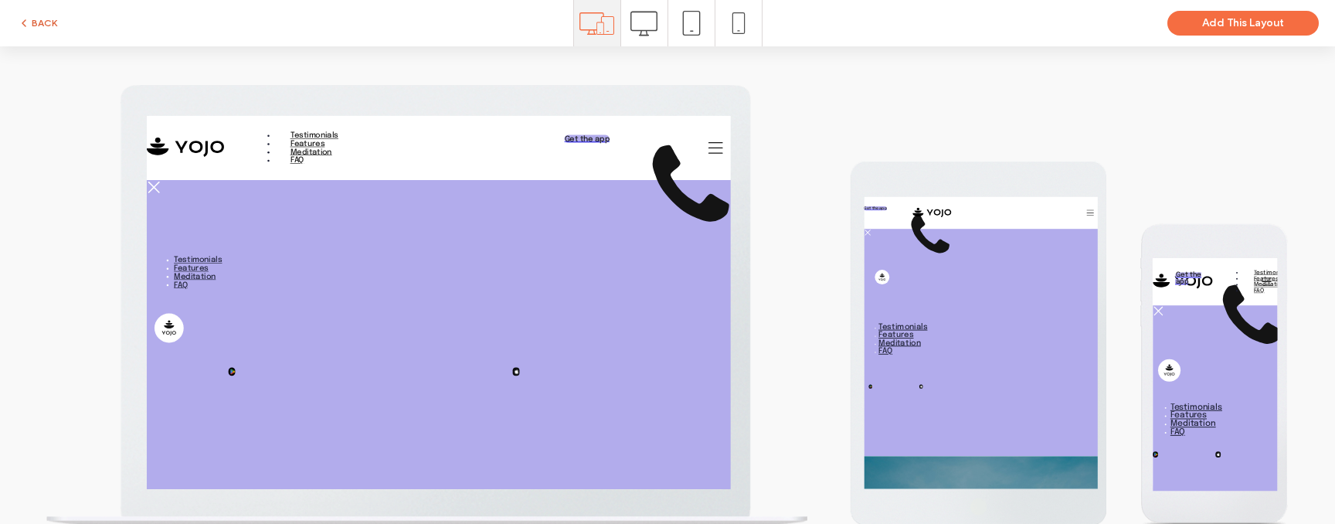
click at [48, 22] on button "BACK" at bounding box center [37, 23] width 39 height 19
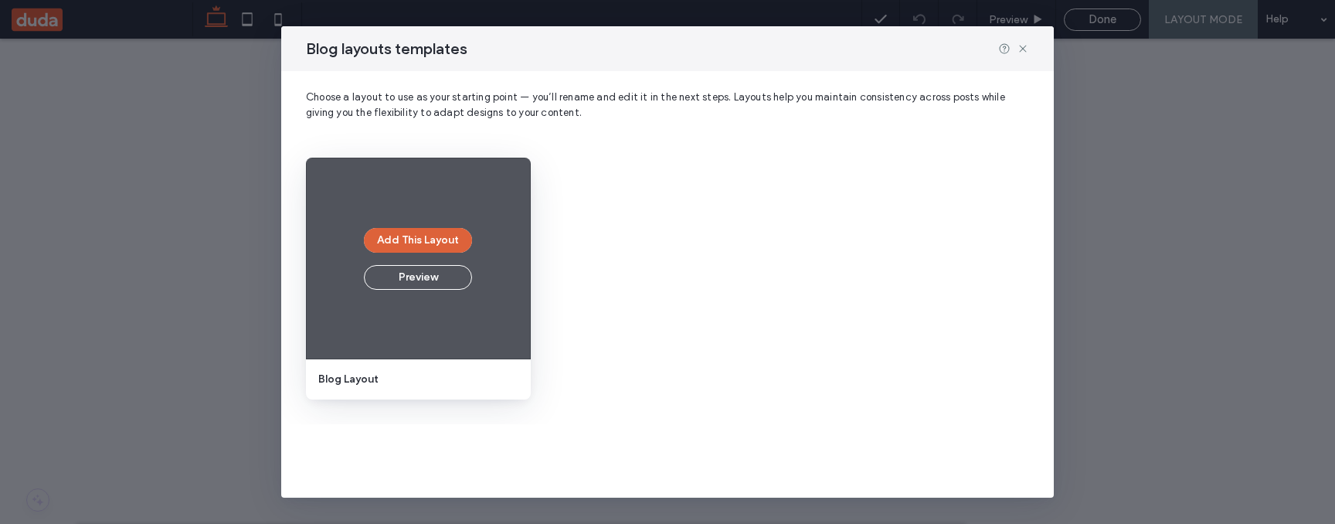
click at [440, 244] on button "Add This Layout" at bounding box center [418, 240] width 108 height 25
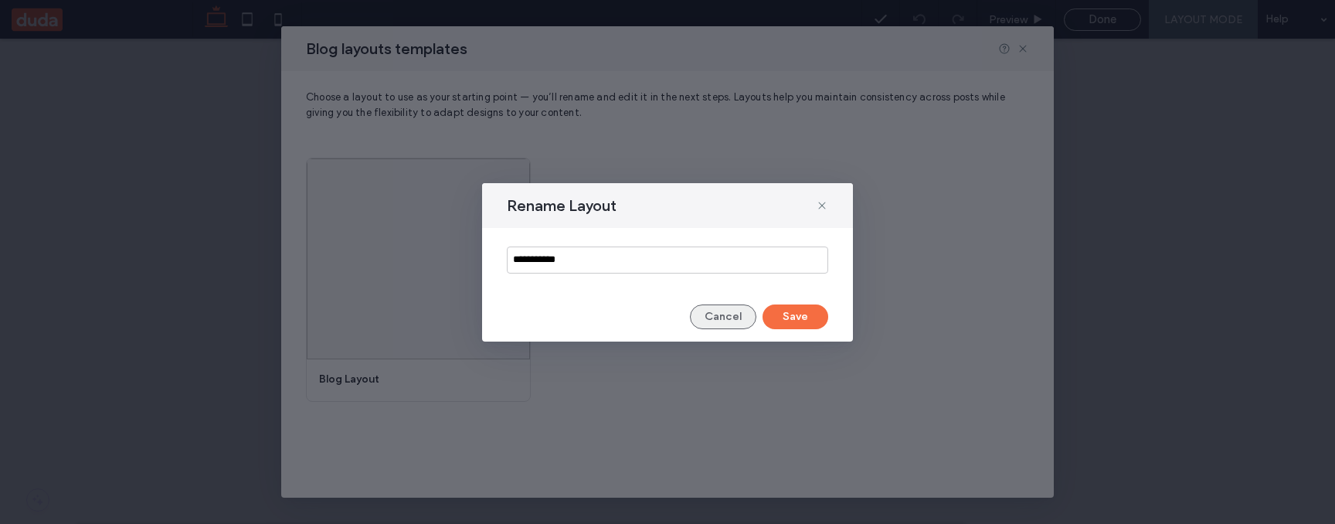
click at [731, 316] on button "Cancel" at bounding box center [723, 316] width 66 height 25
